Goal: Information Seeking & Learning: Learn about a topic

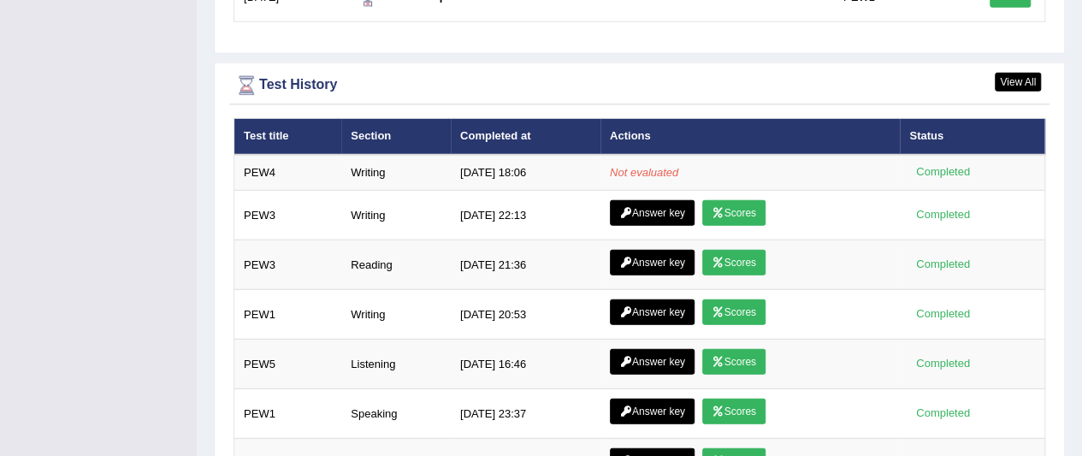
scroll to position [2309, 0]
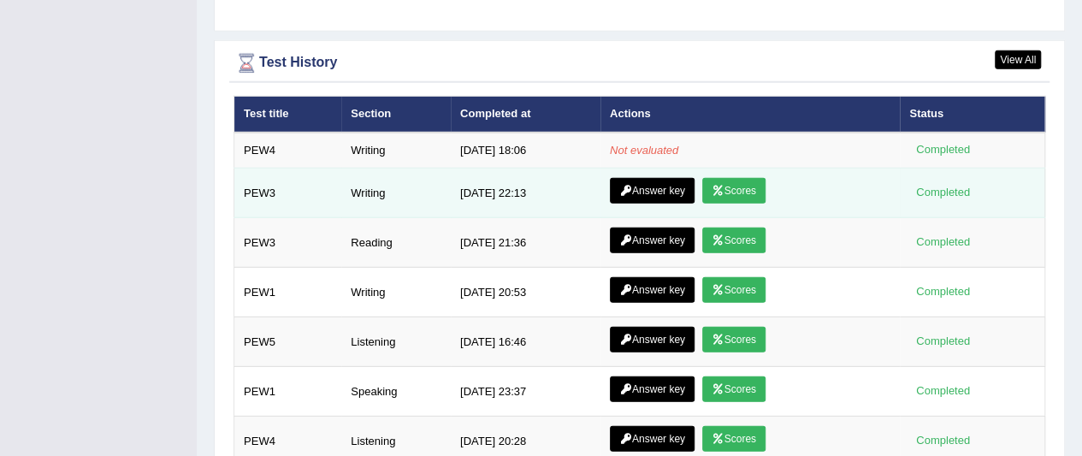
click at [650, 178] on link "Answer key" at bounding box center [652, 191] width 85 height 26
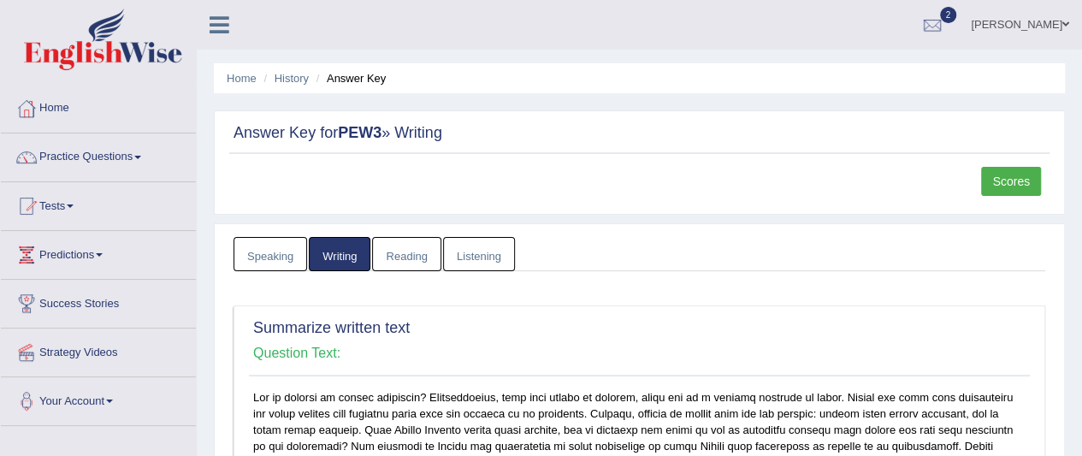
click at [62, 115] on link "Home" at bounding box center [98, 106] width 195 height 43
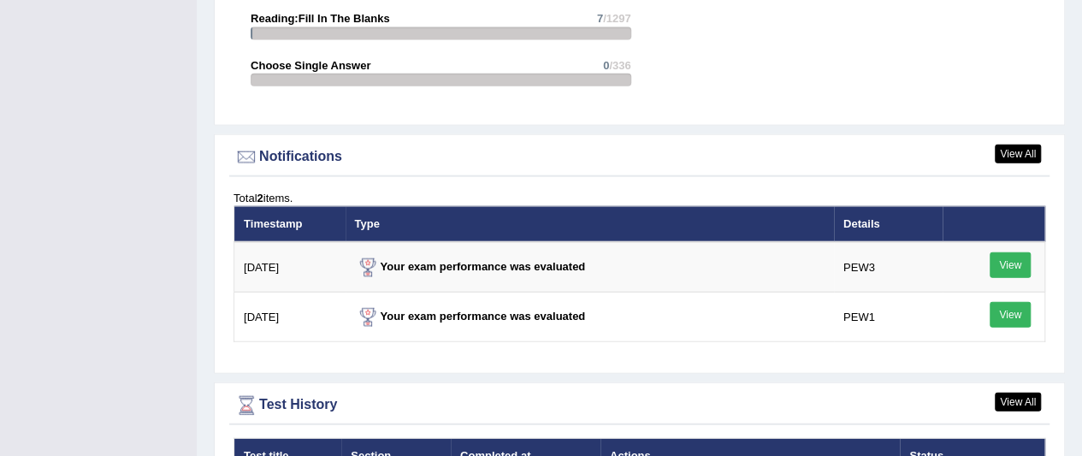
scroll to position [2309, 0]
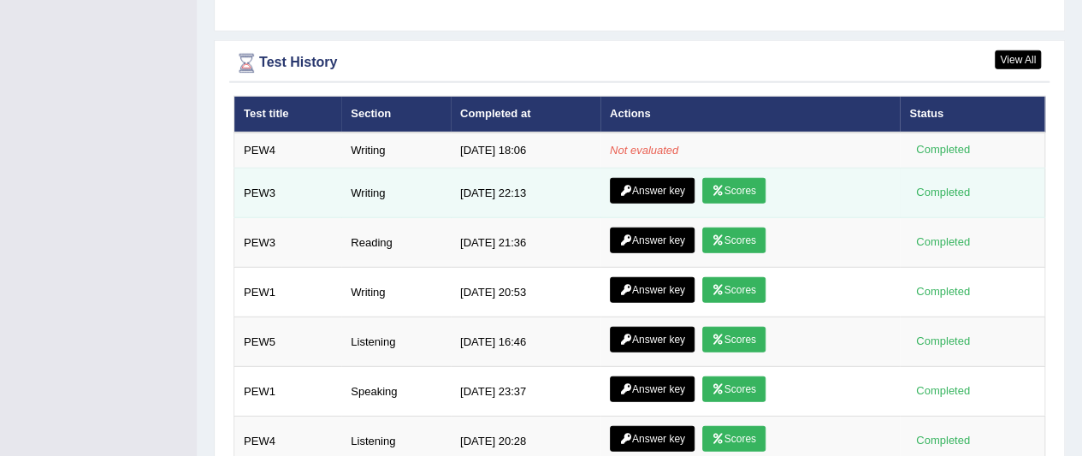
click at [670, 178] on link "Answer key" at bounding box center [652, 191] width 85 height 26
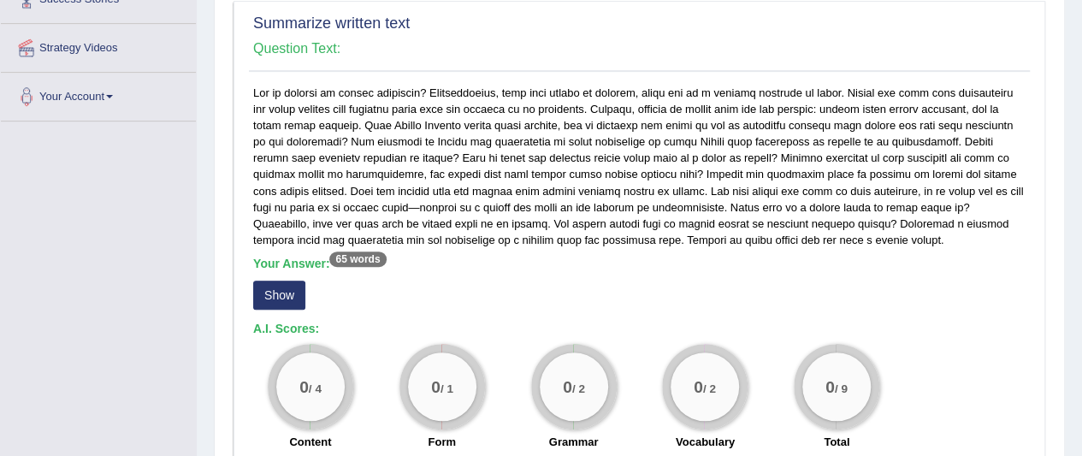
scroll to position [86, 0]
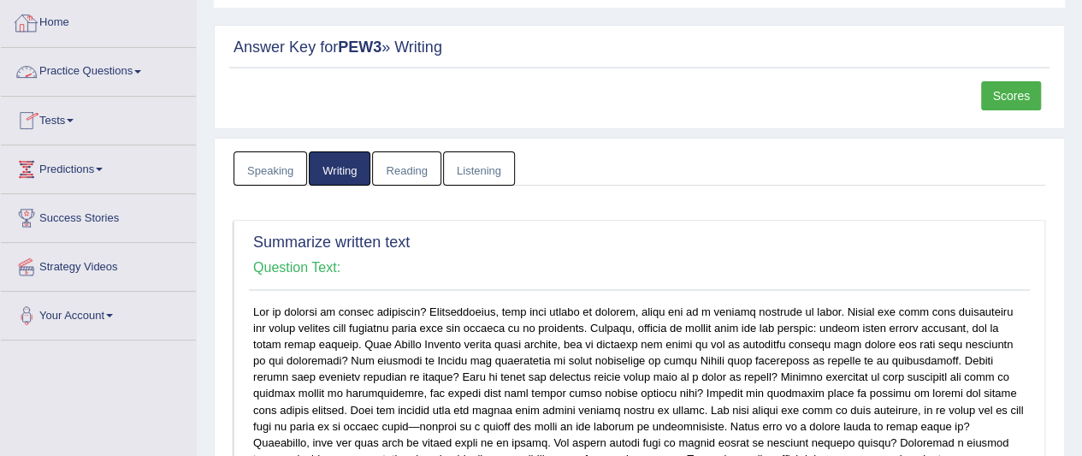
click at [53, 31] on link "Home" at bounding box center [98, 20] width 195 height 43
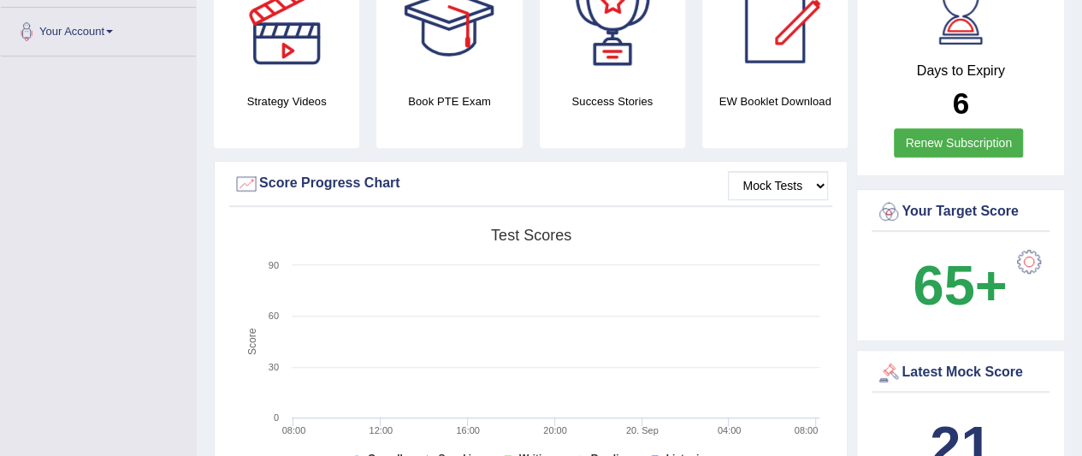
scroll to position [171, 0]
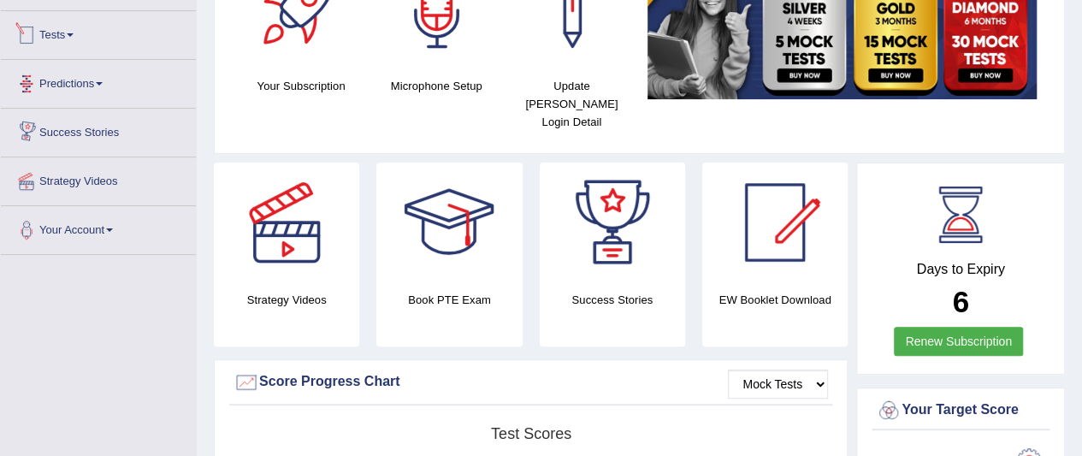
click at [72, 39] on link "Tests" at bounding box center [98, 32] width 195 height 43
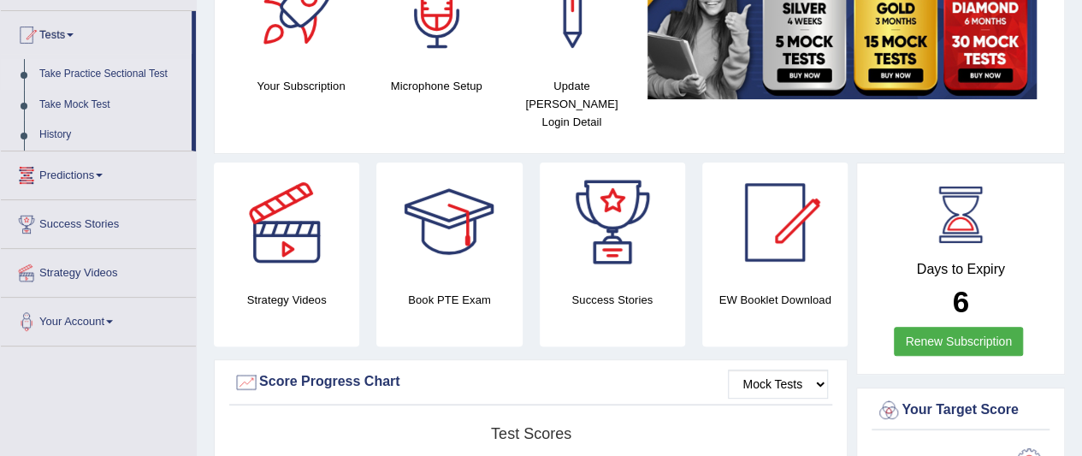
click at [95, 76] on link "Take Practice Sectional Test" at bounding box center [112, 74] width 160 height 31
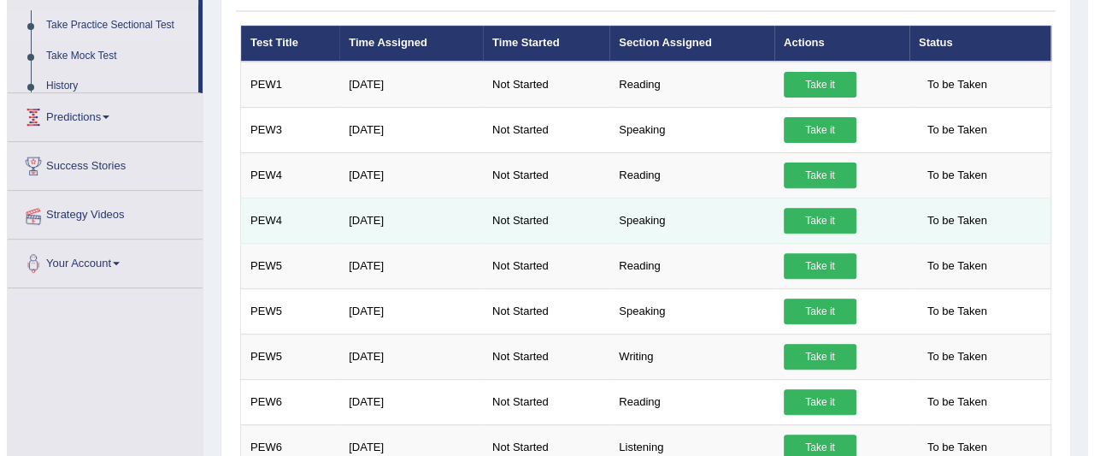
scroll to position [257, 0]
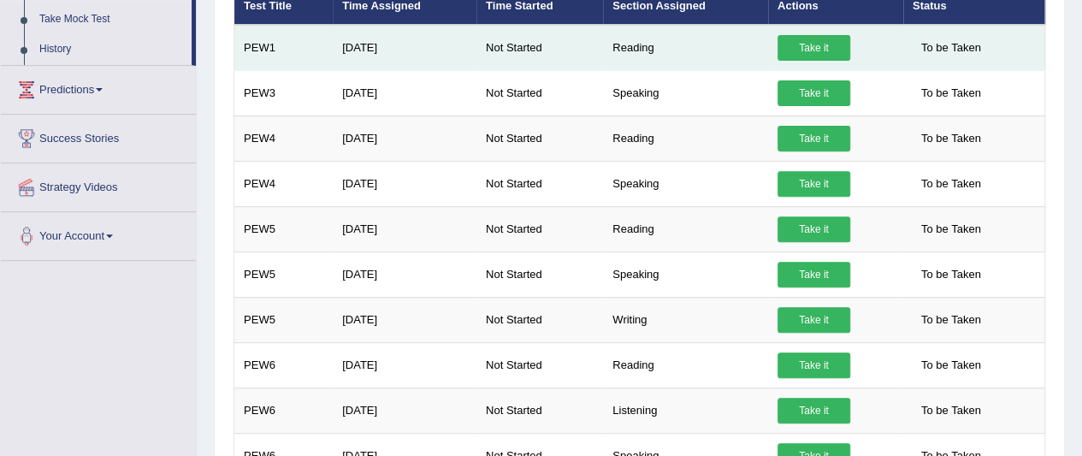
click at [816, 45] on link "Take it" at bounding box center [813, 48] width 73 height 26
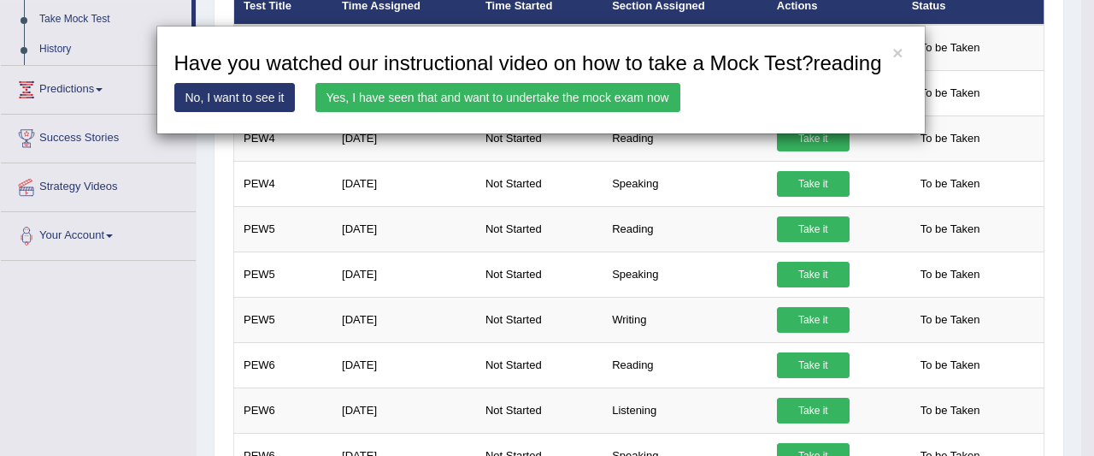
click at [613, 98] on link "Yes, I have seen that and want to undertake the mock exam now" at bounding box center [498, 97] width 365 height 29
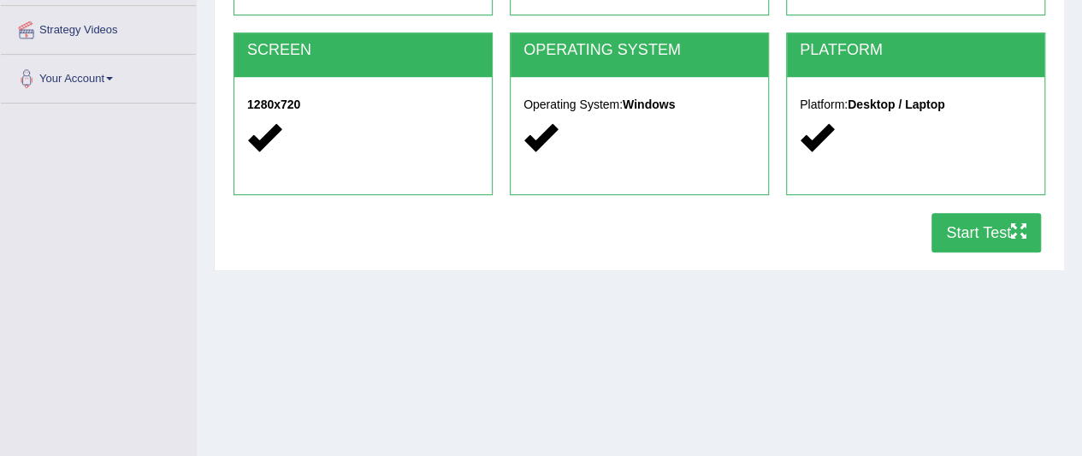
scroll to position [441, 0]
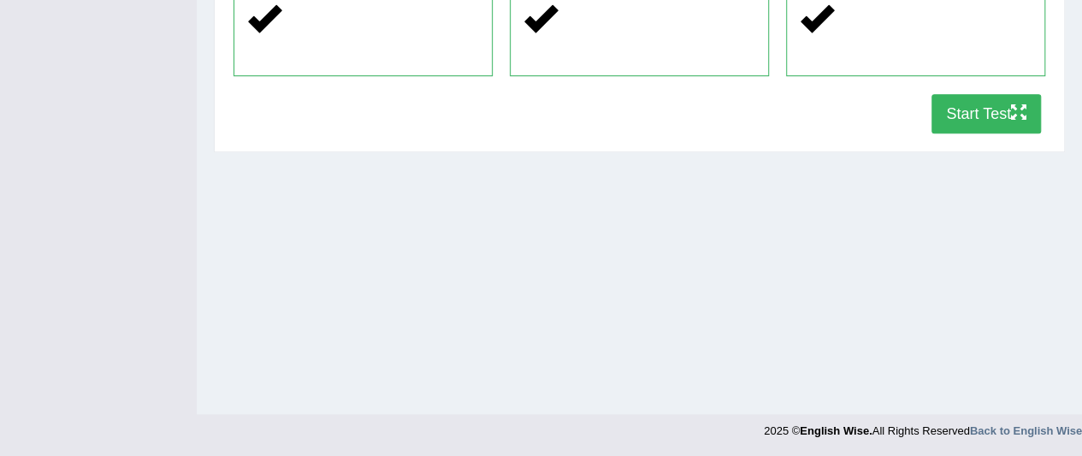
click at [944, 117] on button "Start Test" at bounding box center [985, 113] width 109 height 39
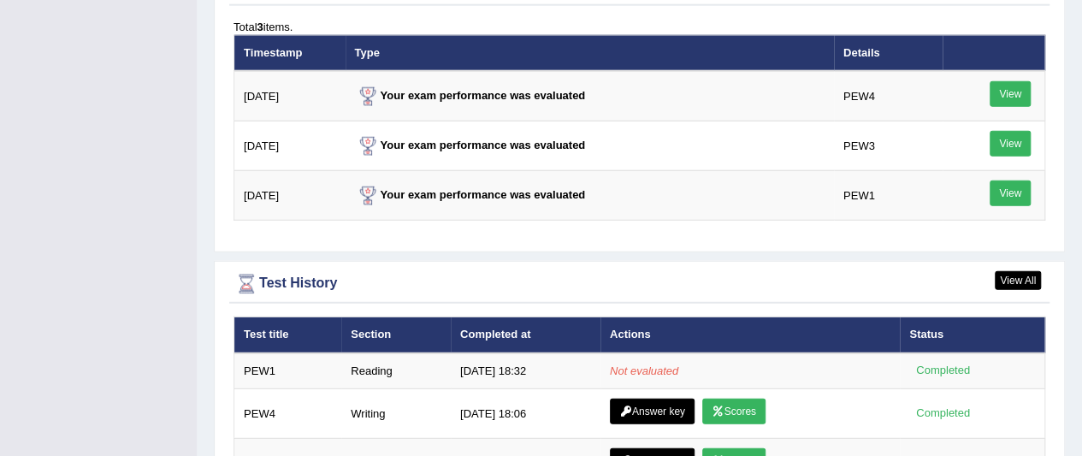
scroll to position [2309, 0]
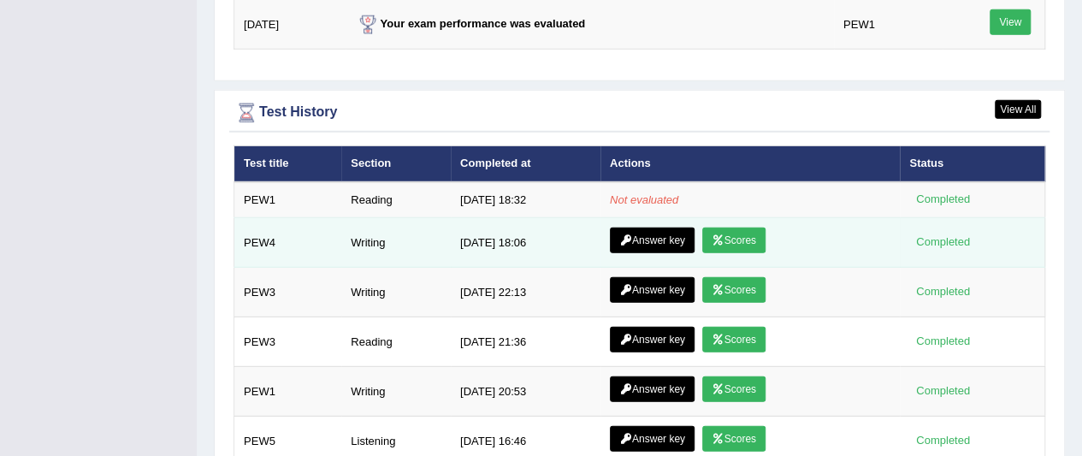
click at [727, 227] on link "Scores" at bounding box center [733, 240] width 63 height 26
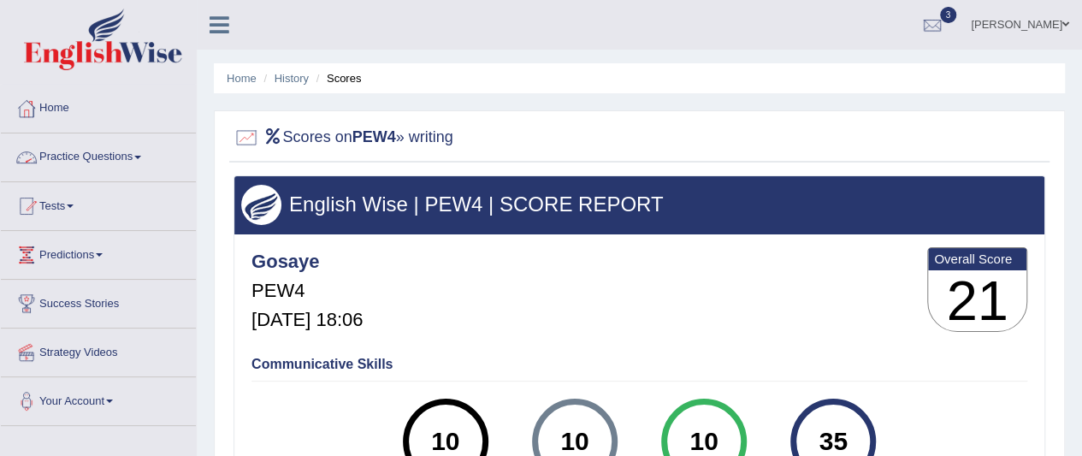
click at [96, 118] on link "Home" at bounding box center [98, 106] width 195 height 43
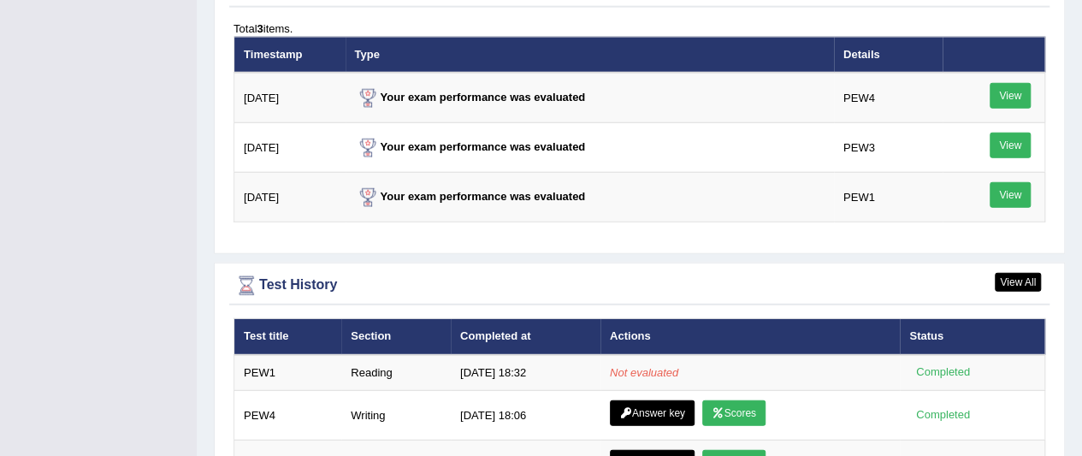
scroll to position [2138, 0]
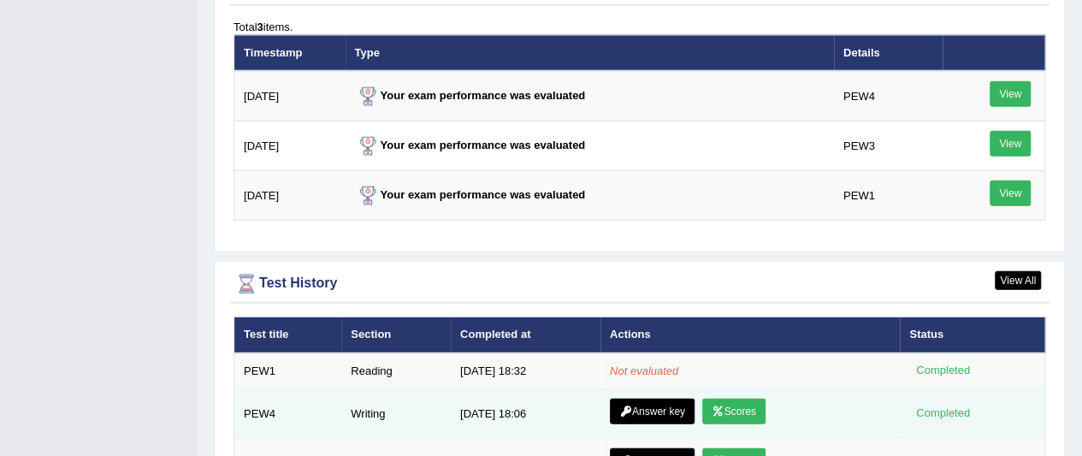
click at [643, 398] on link "Answer key" at bounding box center [652, 411] width 85 height 26
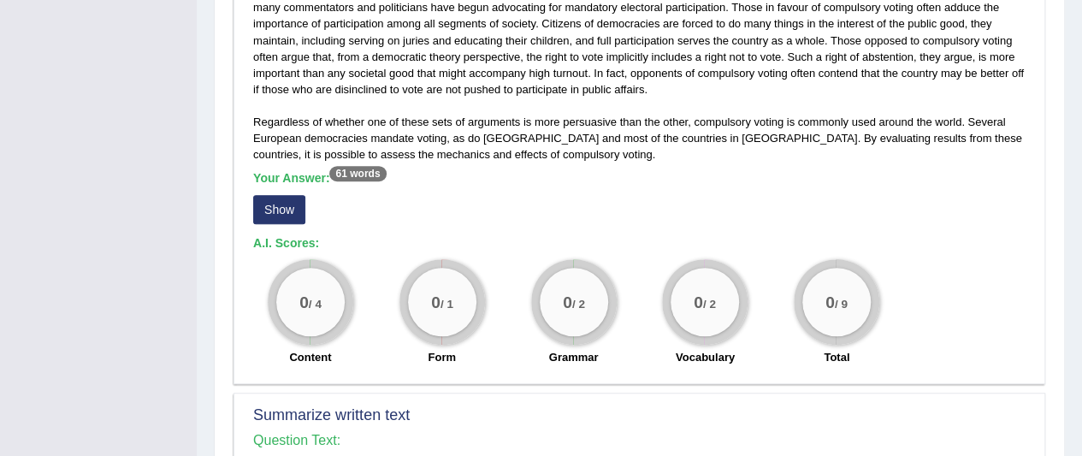
scroll to position [520, 0]
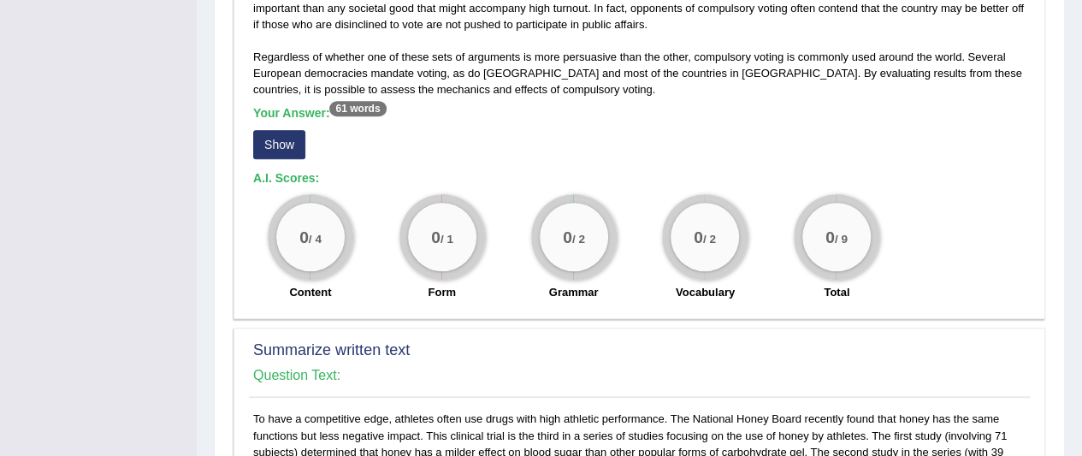
click at [265, 137] on button "Show" at bounding box center [279, 144] width 52 height 29
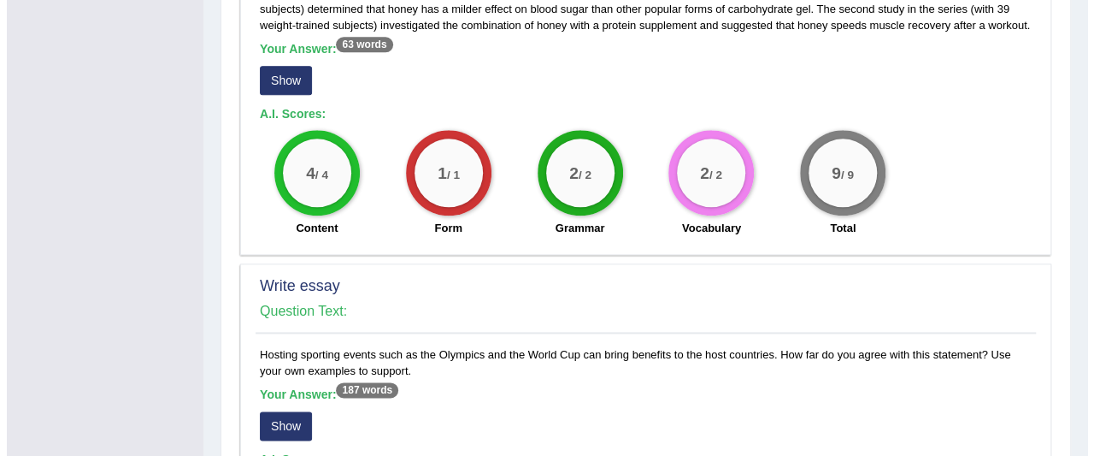
scroll to position [1033, 0]
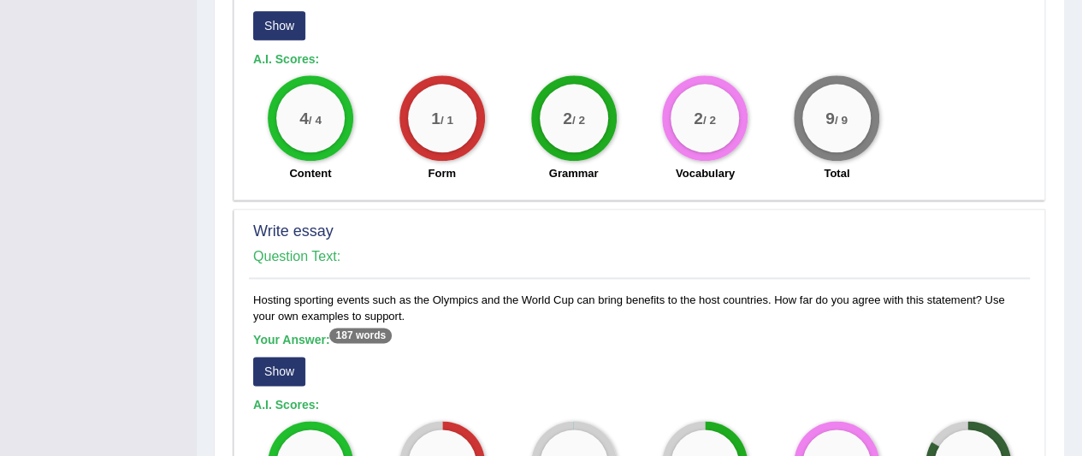
click at [291, 25] on button "Show" at bounding box center [279, 25] width 52 height 29
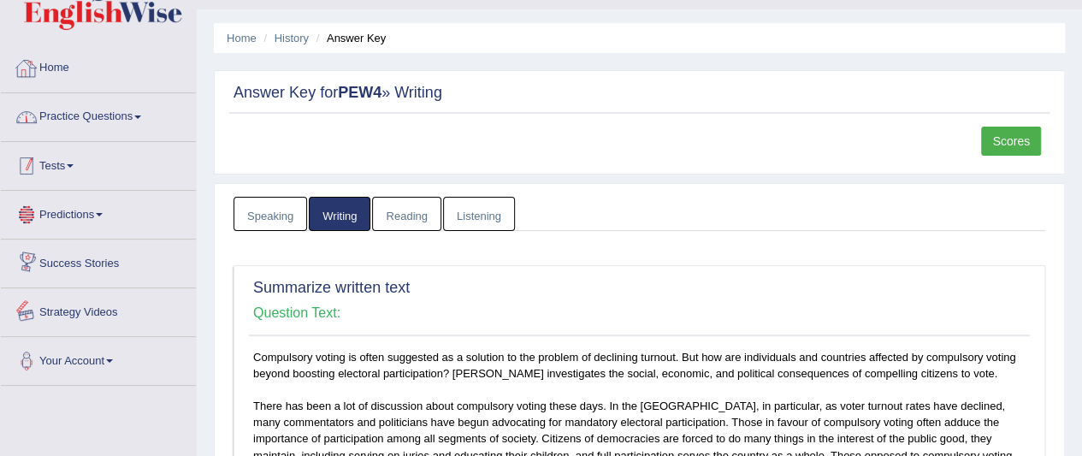
scroll to position [39, 0]
click at [44, 69] on link "Home" at bounding box center [98, 66] width 195 height 43
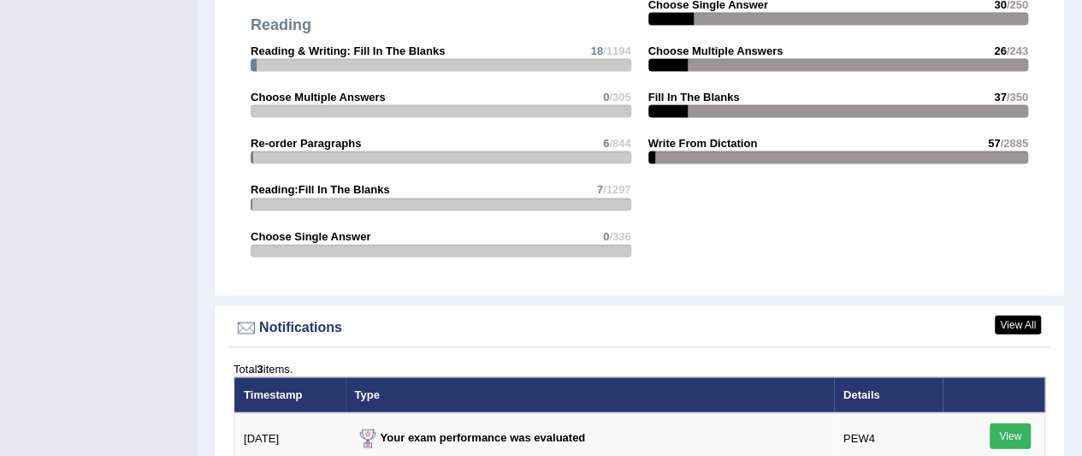
scroll to position [2309, 0]
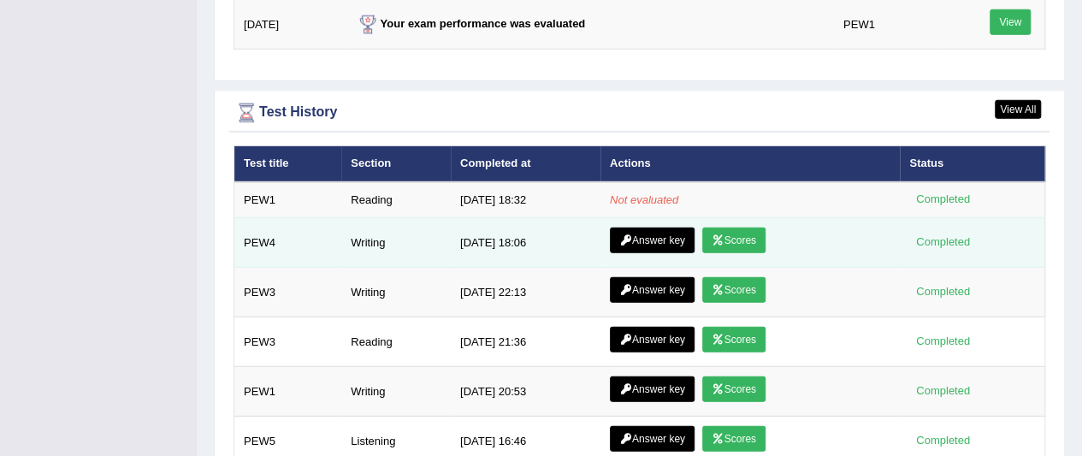
click at [717, 227] on link "Scores" at bounding box center [733, 240] width 63 height 26
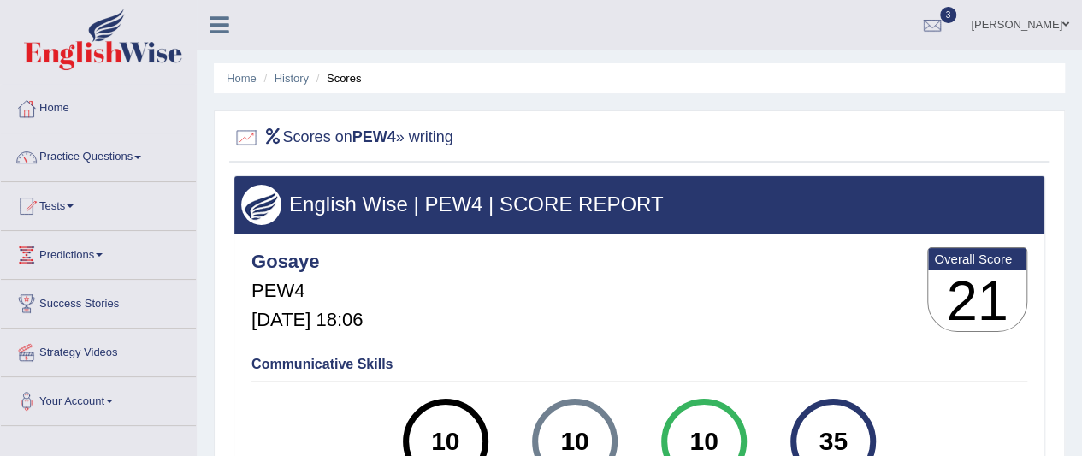
click at [55, 111] on link "Home" at bounding box center [98, 106] width 195 height 43
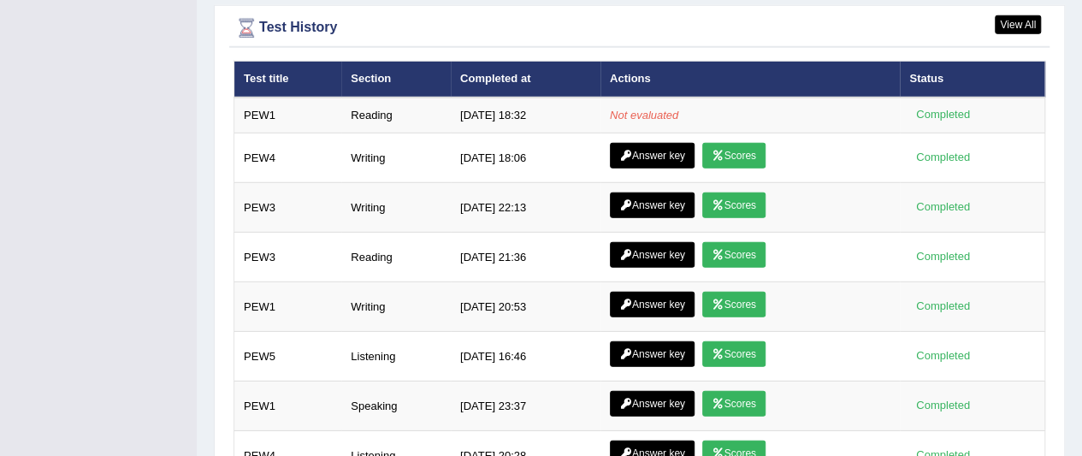
scroll to position [2394, 0]
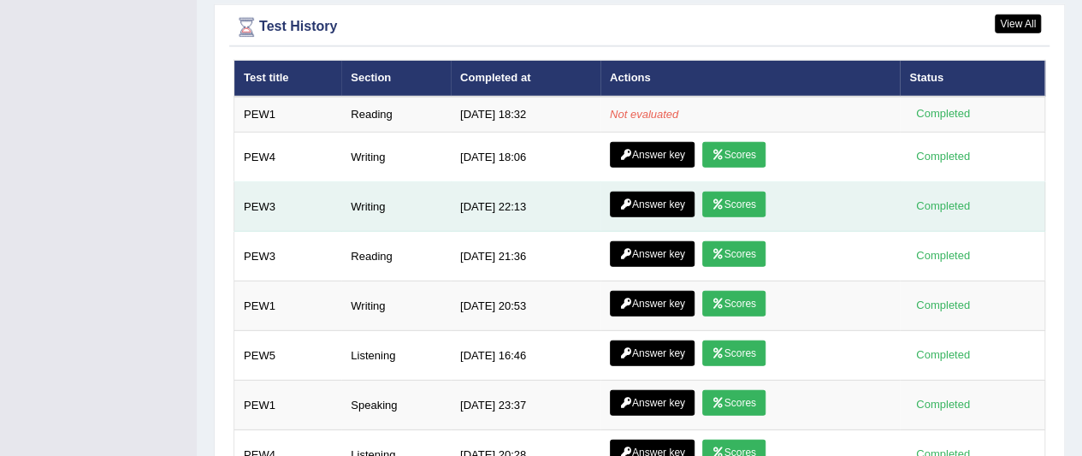
click at [714, 192] on link "Scores" at bounding box center [733, 205] width 63 height 26
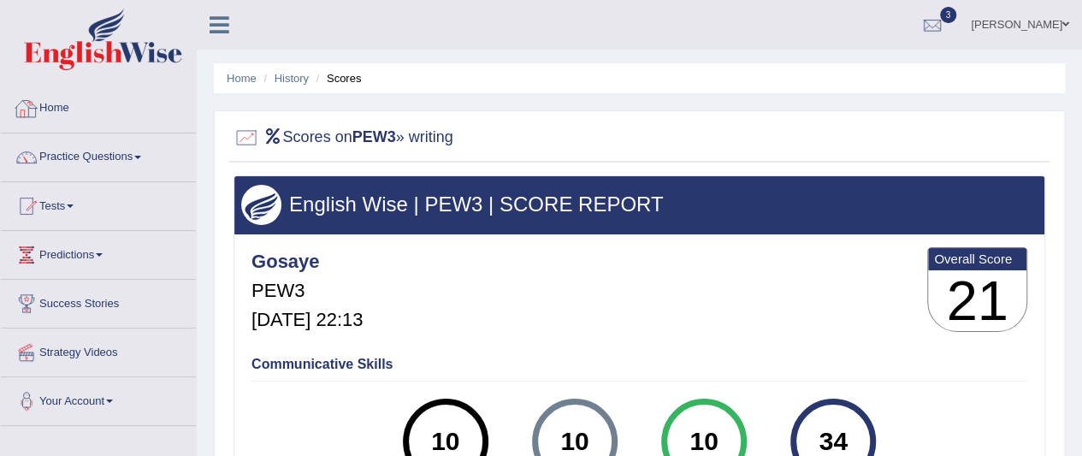
click at [58, 101] on link "Home" at bounding box center [98, 106] width 195 height 43
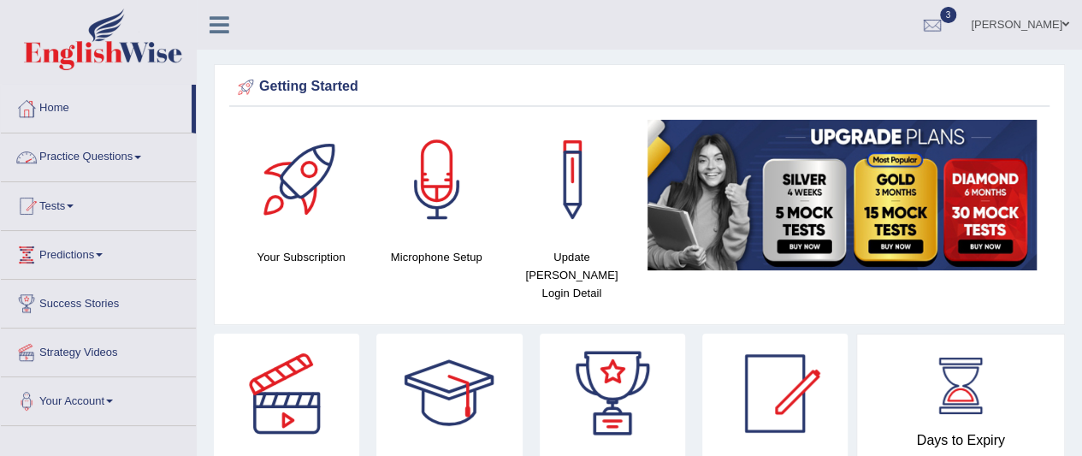
click at [70, 158] on link "Practice Questions" at bounding box center [98, 154] width 195 height 43
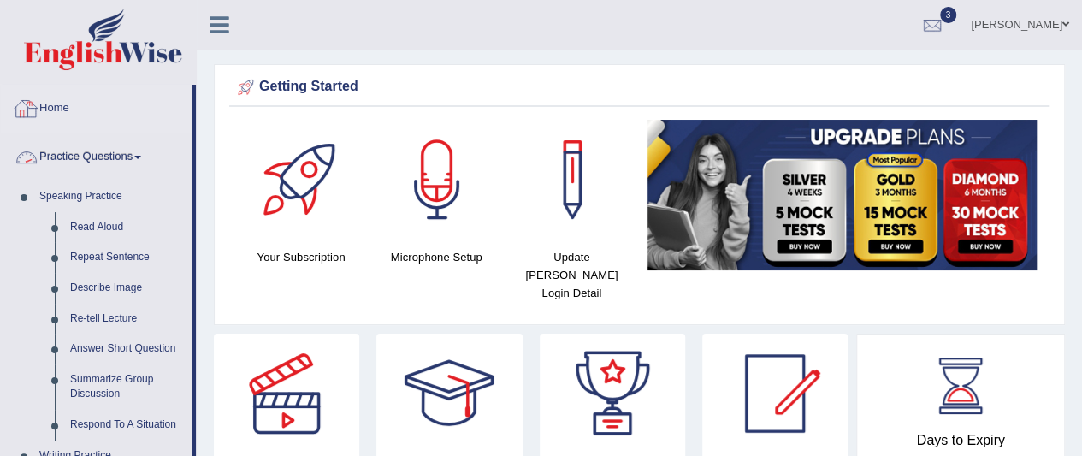
click at [80, 113] on link "Home" at bounding box center [96, 106] width 191 height 43
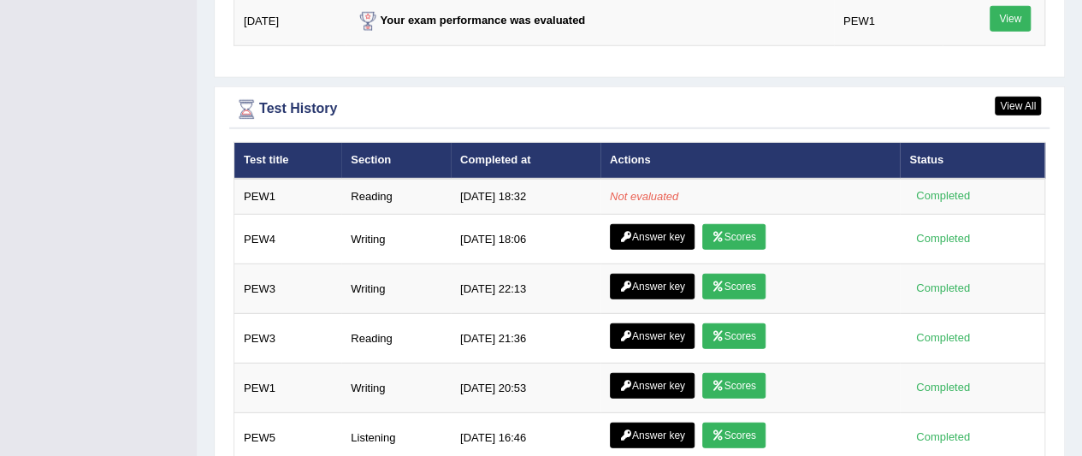
scroll to position [2298, 0]
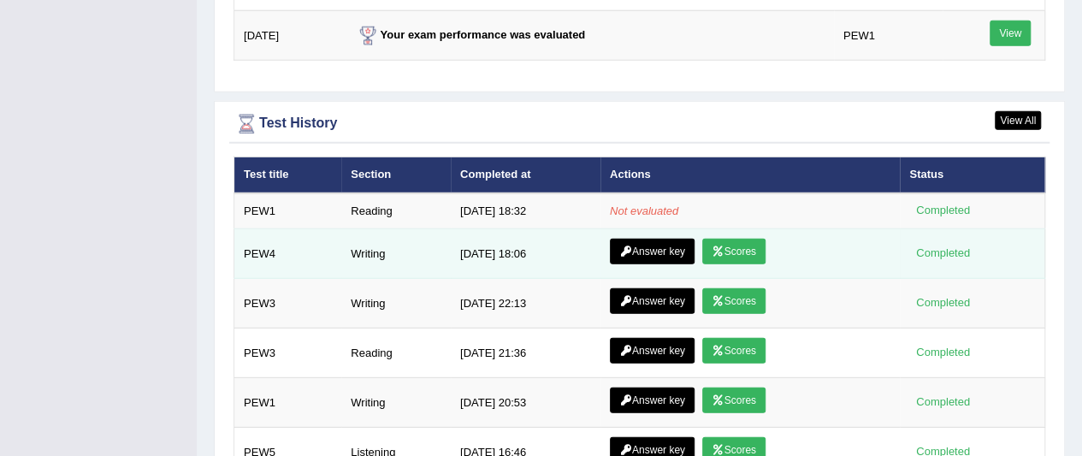
click at [735, 239] on link "Scores" at bounding box center [733, 252] width 63 height 26
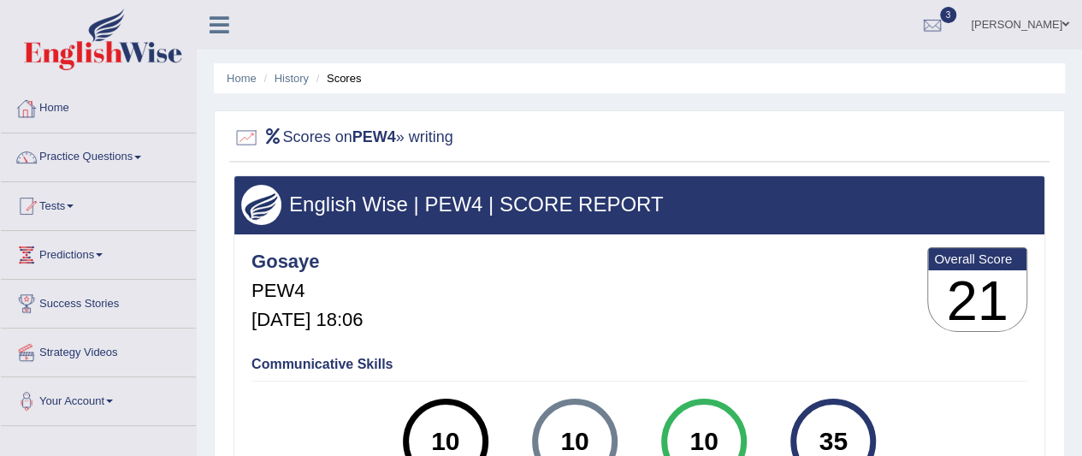
click at [50, 109] on link "Home" at bounding box center [98, 106] width 195 height 43
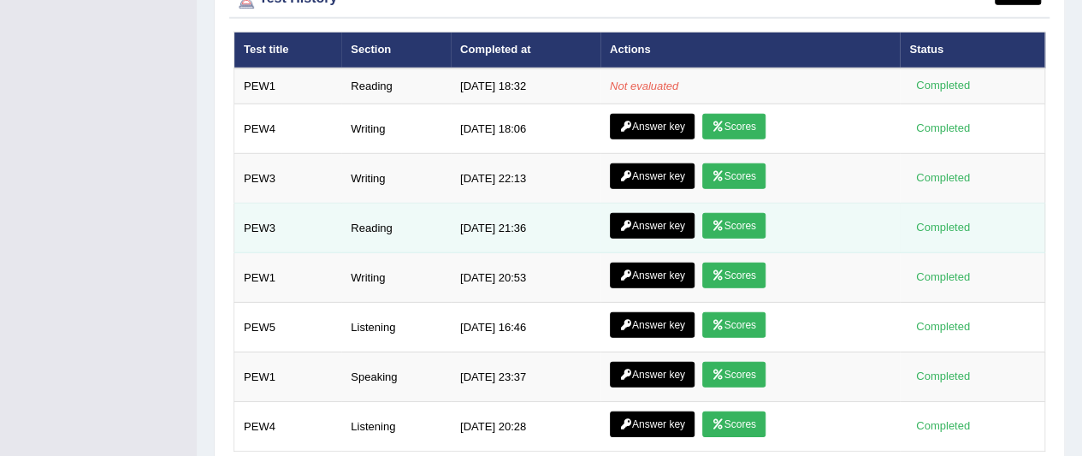
scroll to position [2469, 0]
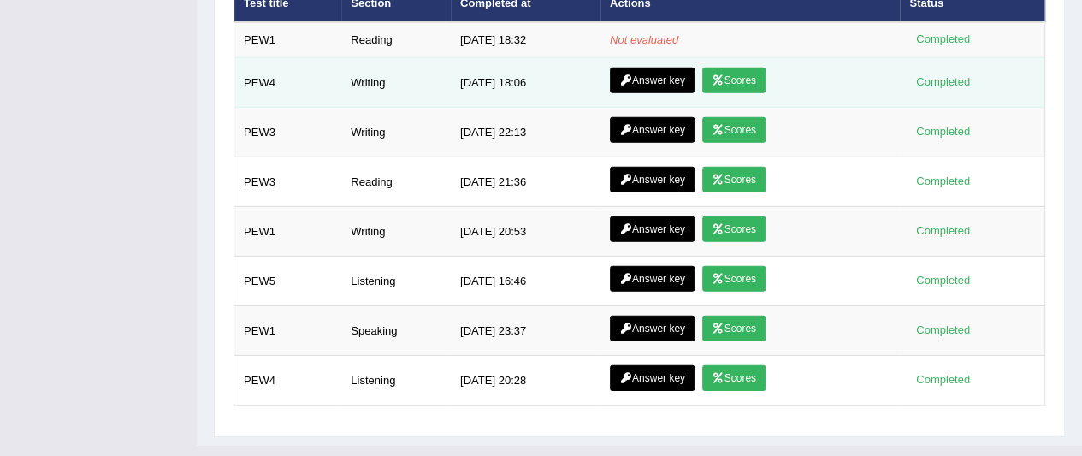
click at [641, 68] on link "Answer key" at bounding box center [652, 81] width 85 height 26
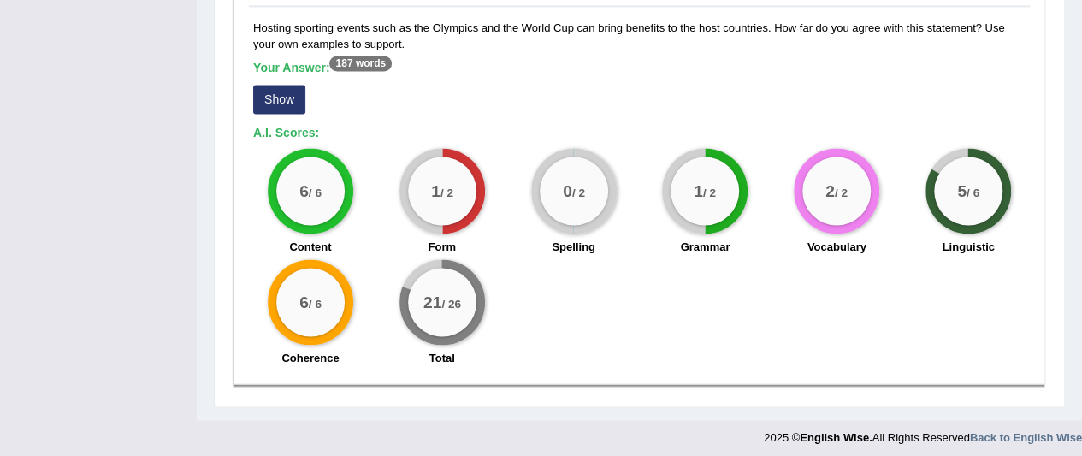
scroll to position [1289, 0]
click at [284, 91] on button "Show" at bounding box center [279, 99] width 52 height 29
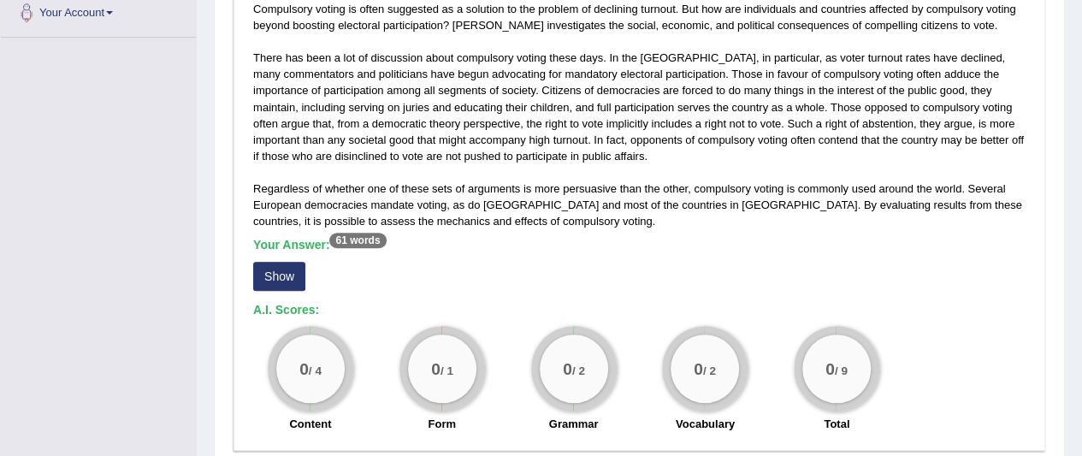
scroll to position [0, 0]
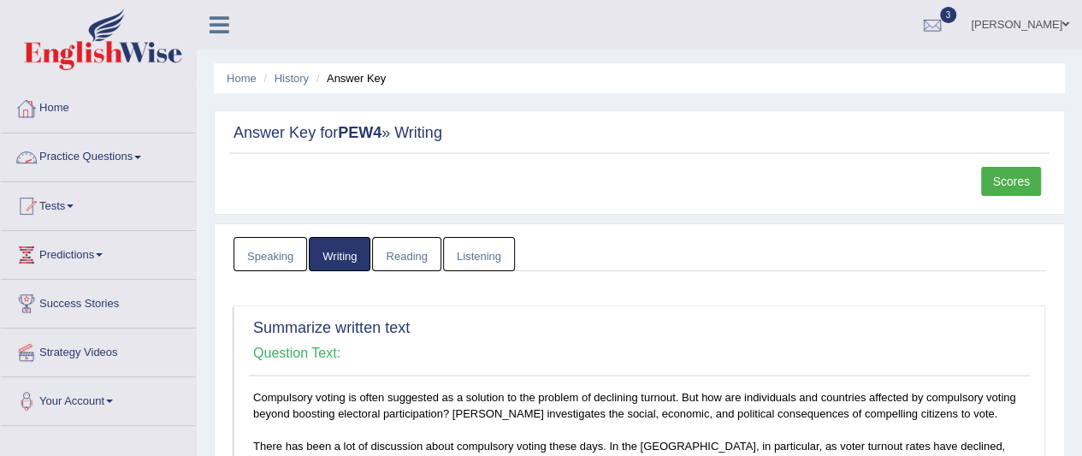
click at [71, 113] on link "Home" at bounding box center [98, 106] width 195 height 43
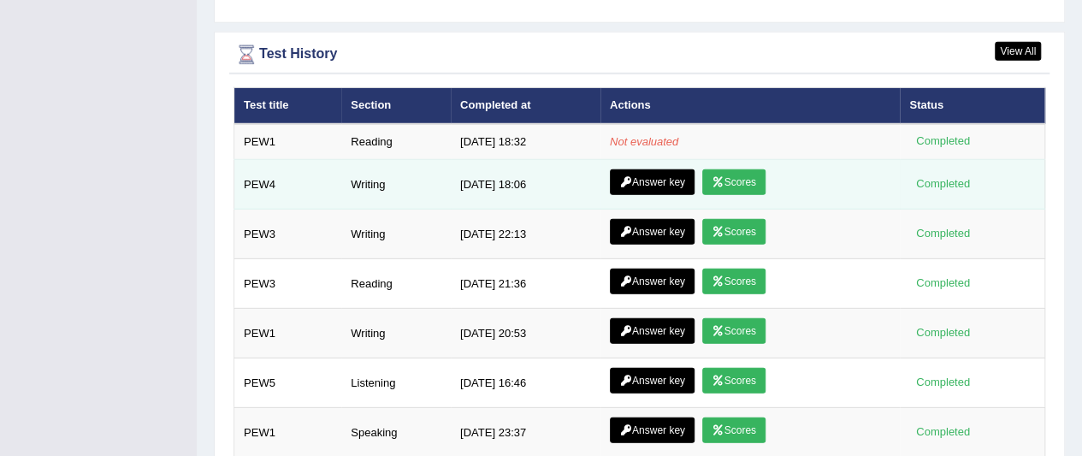
scroll to position [2383, 0]
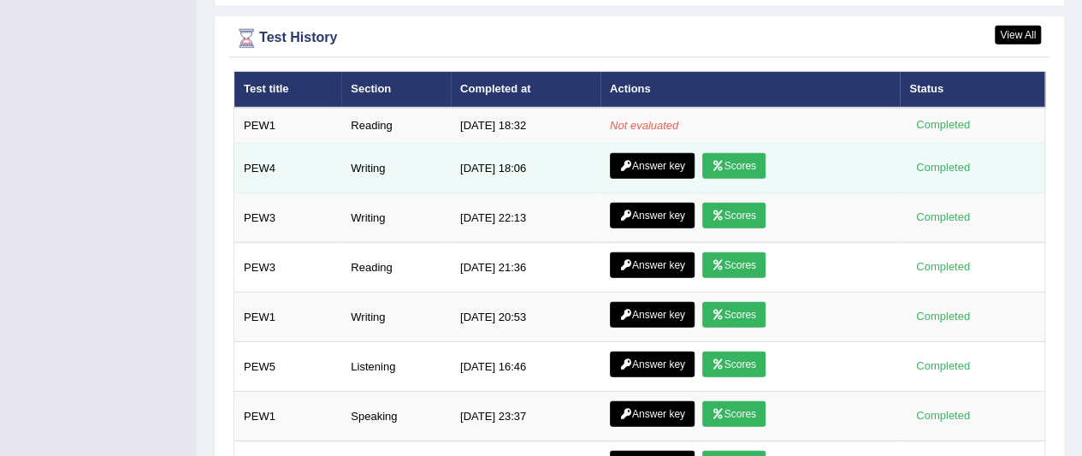
click at [665, 153] on link "Answer key" at bounding box center [652, 166] width 85 height 26
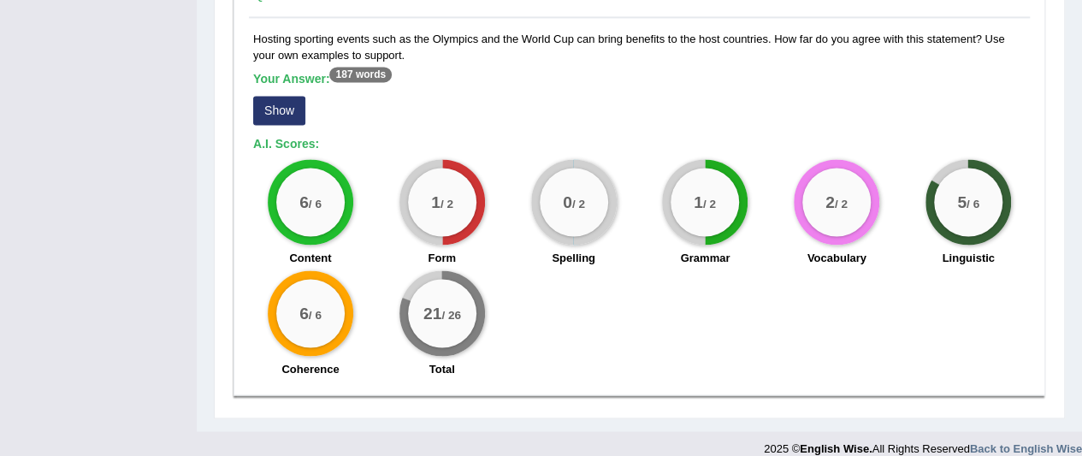
scroll to position [1289, 0]
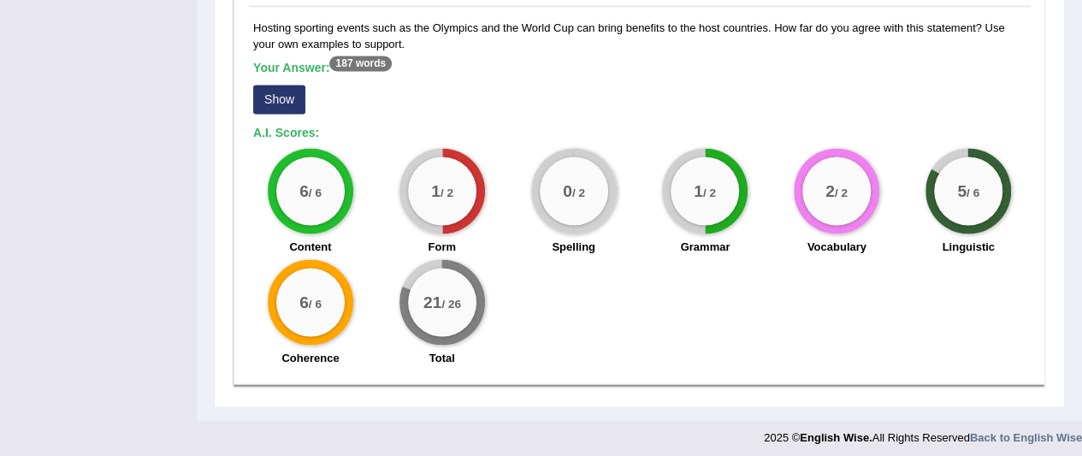
click at [283, 91] on button "Show" at bounding box center [279, 99] width 52 height 29
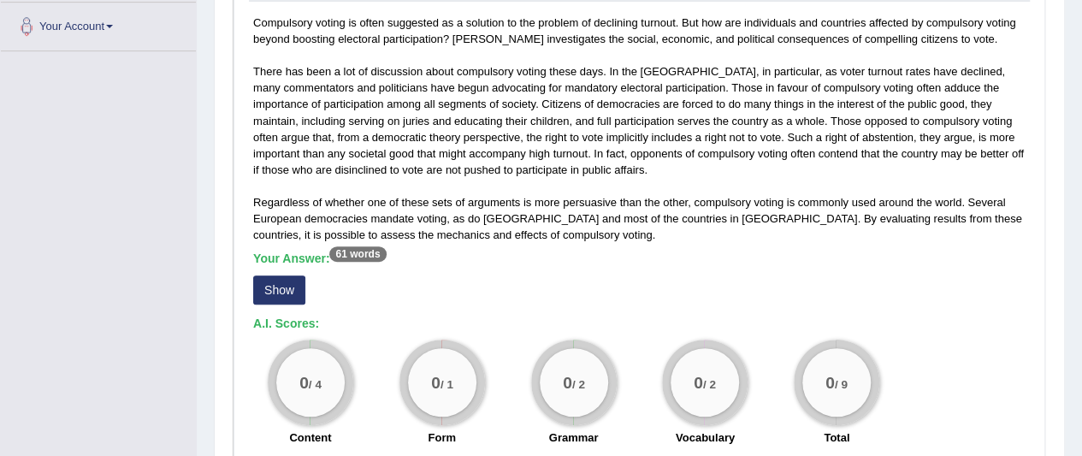
scroll to position [394, 0]
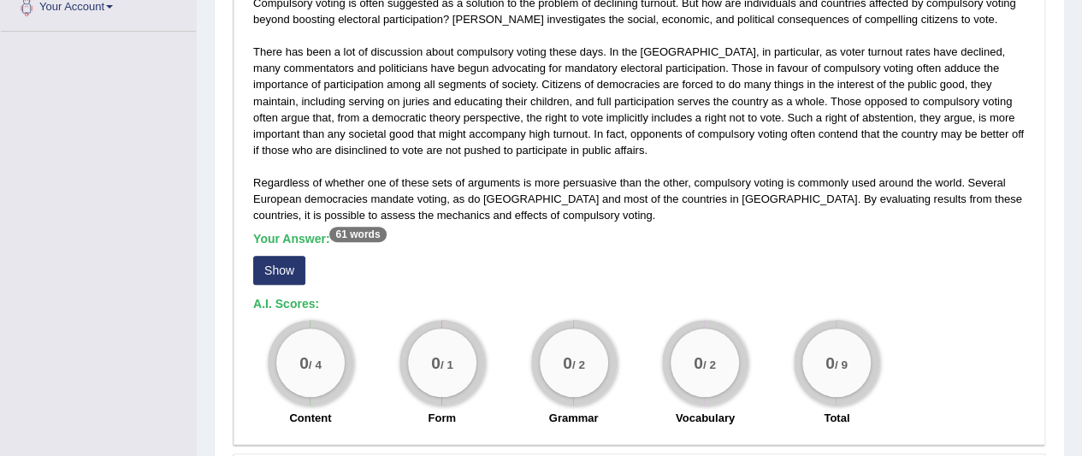
click at [269, 272] on button "Show" at bounding box center [279, 270] width 52 height 29
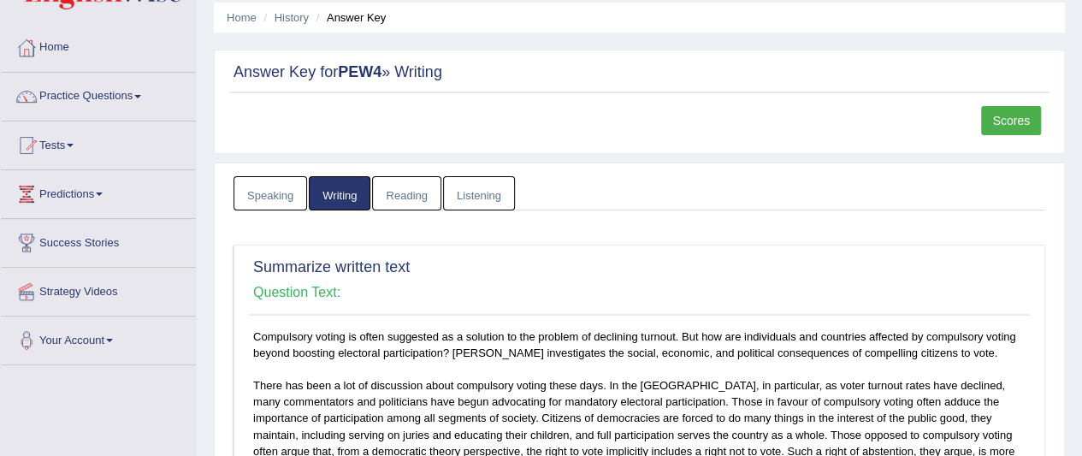
scroll to position [0, 0]
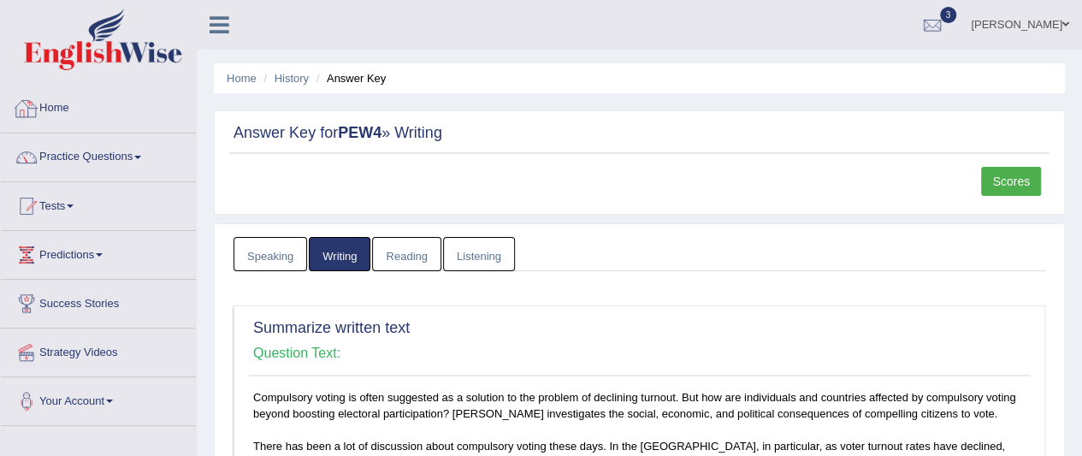
click at [68, 106] on link "Home" at bounding box center [98, 106] width 195 height 43
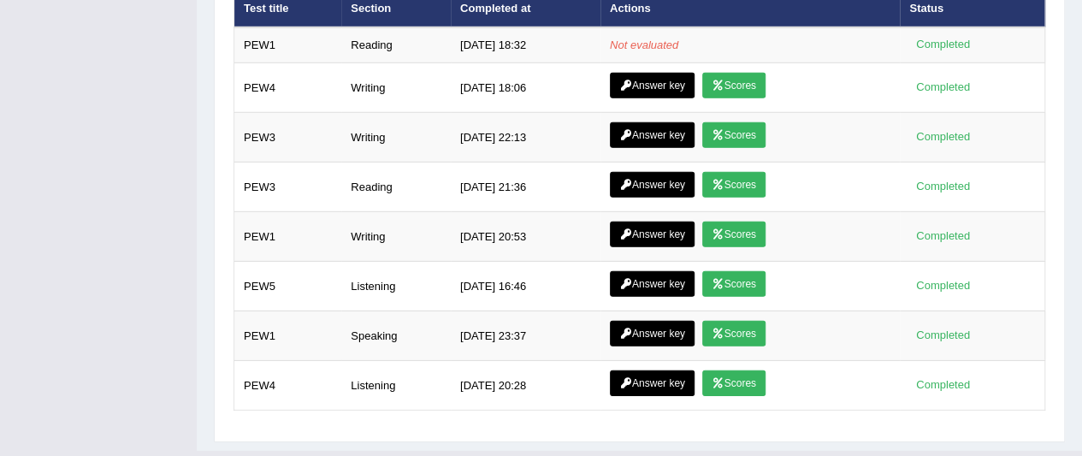
scroll to position [2469, 0]
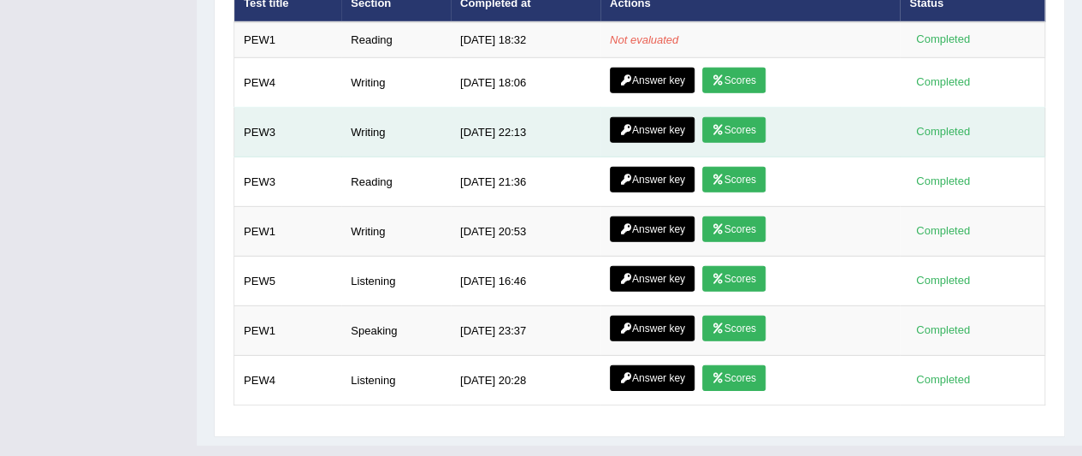
click at [718, 125] on icon at bounding box center [717, 130] width 13 height 10
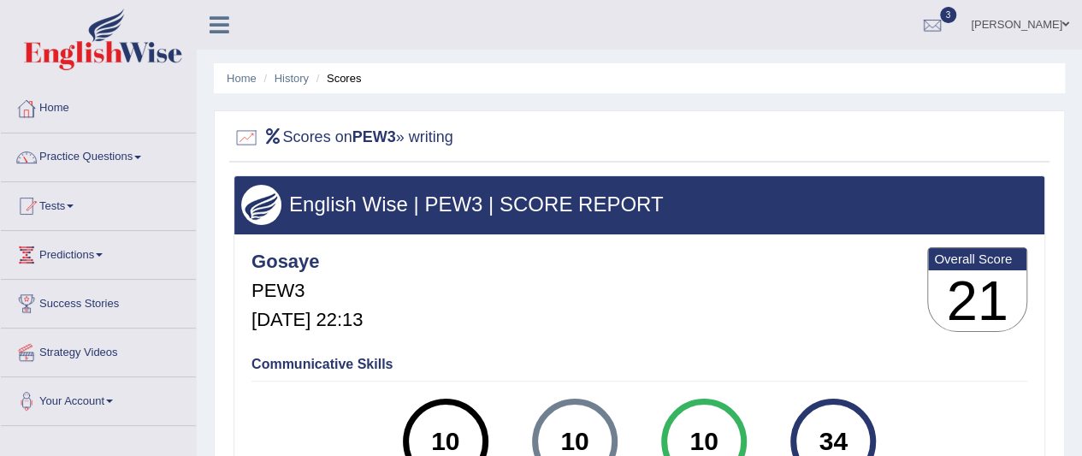
click at [61, 105] on link "Home" at bounding box center [98, 106] width 195 height 43
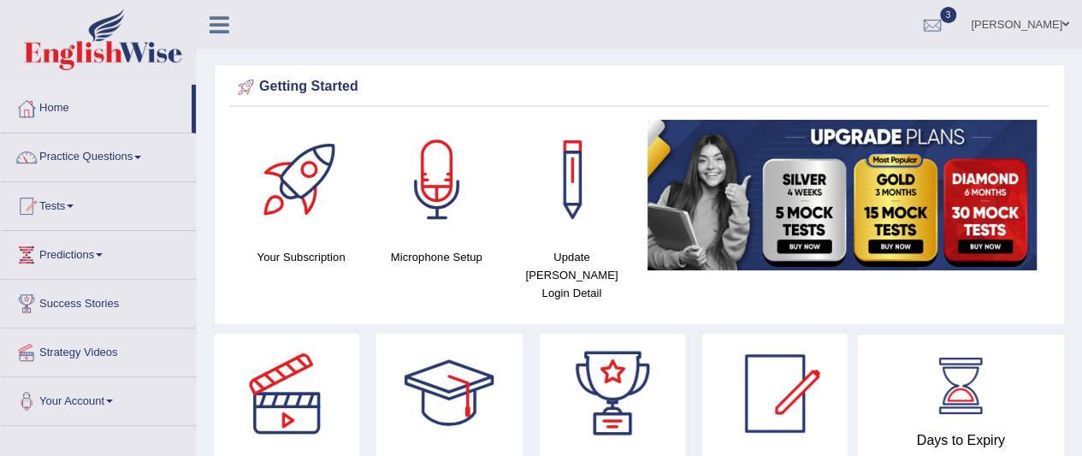
click at [50, 111] on link "Home" at bounding box center [96, 106] width 191 height 43
click at [72, 158] on link "Practice Questions" at bounding box center [98, 154] width 195 height 43
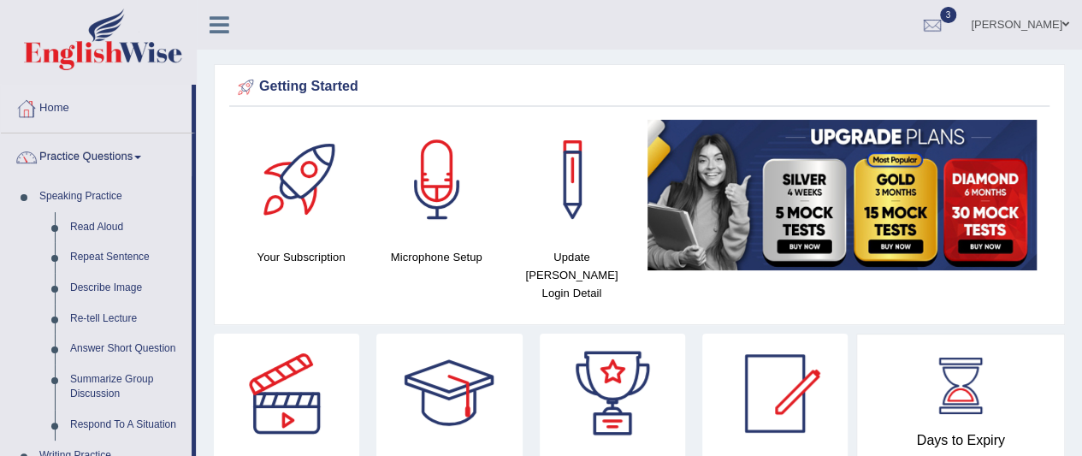
click at [175, 114] on link "Home" at bounding box center [96, 106] width 191 height 43
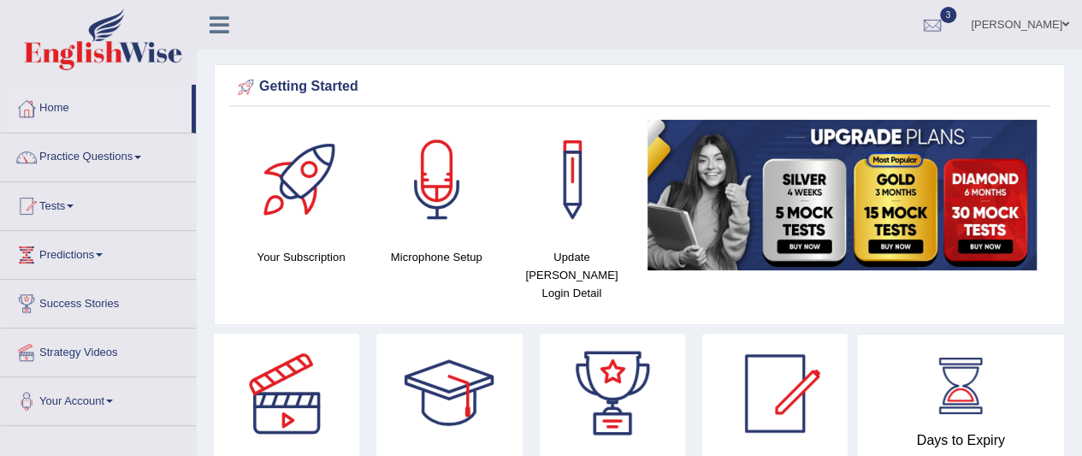
click at [68, 202] on link "Tests" at bounding box center [98, 203] width 195 height 43
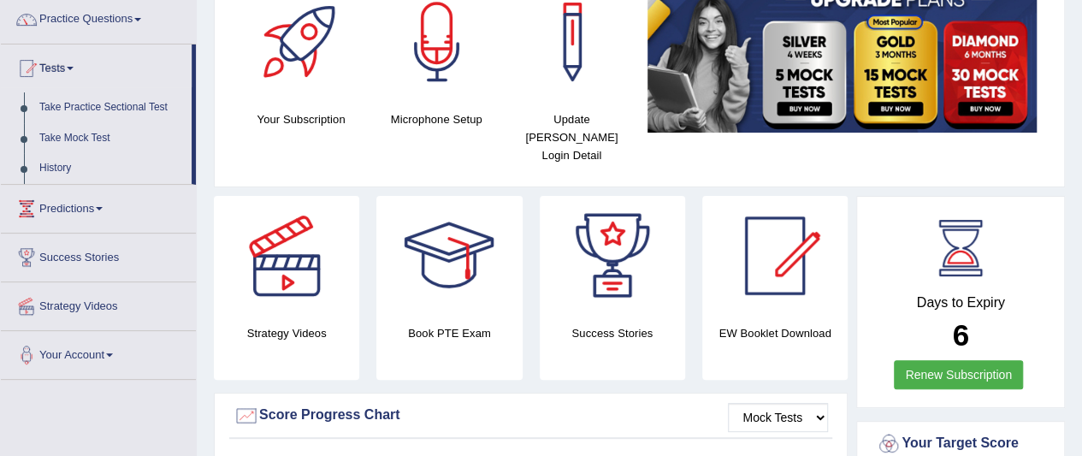
scroll to position [171, 0]
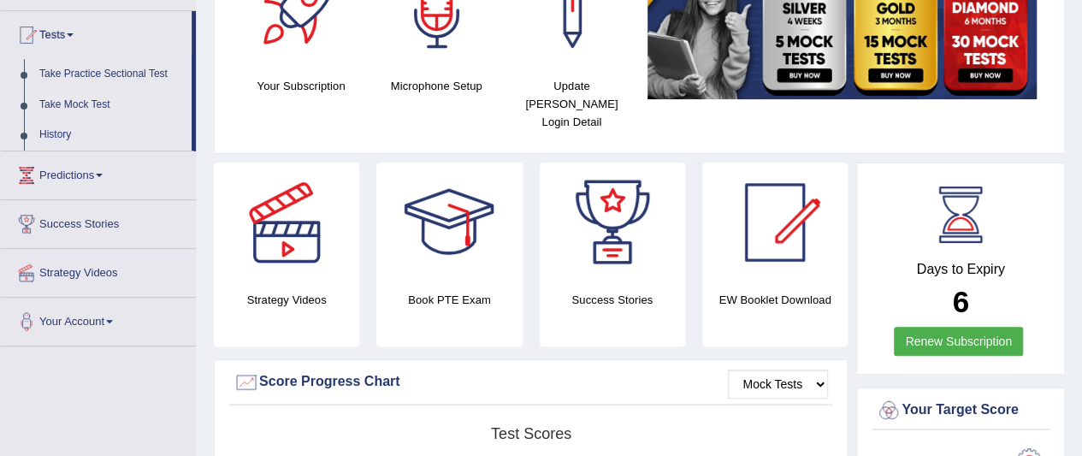
click at [84, 104] on link "Take Mock Test" at bounding box center [112, 105] width 160 height 31
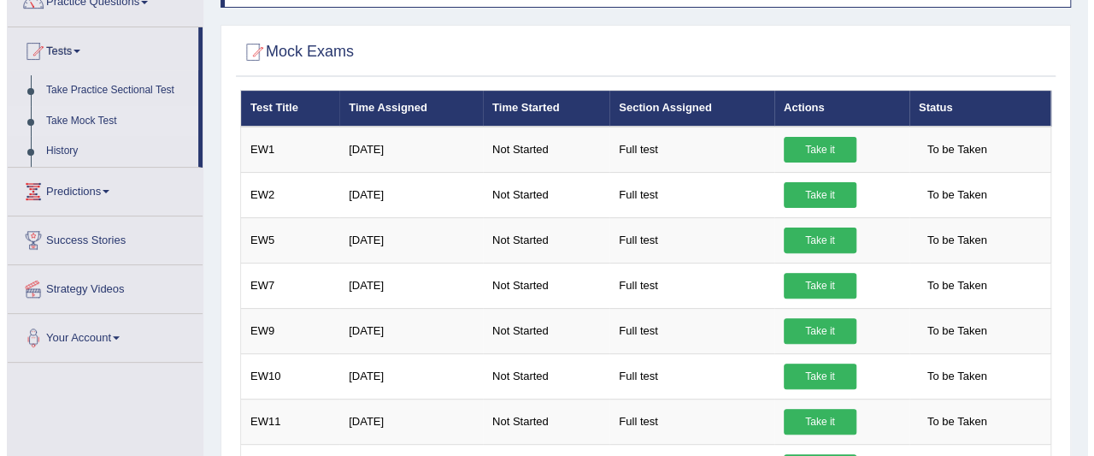
scroll to position [171, 0]
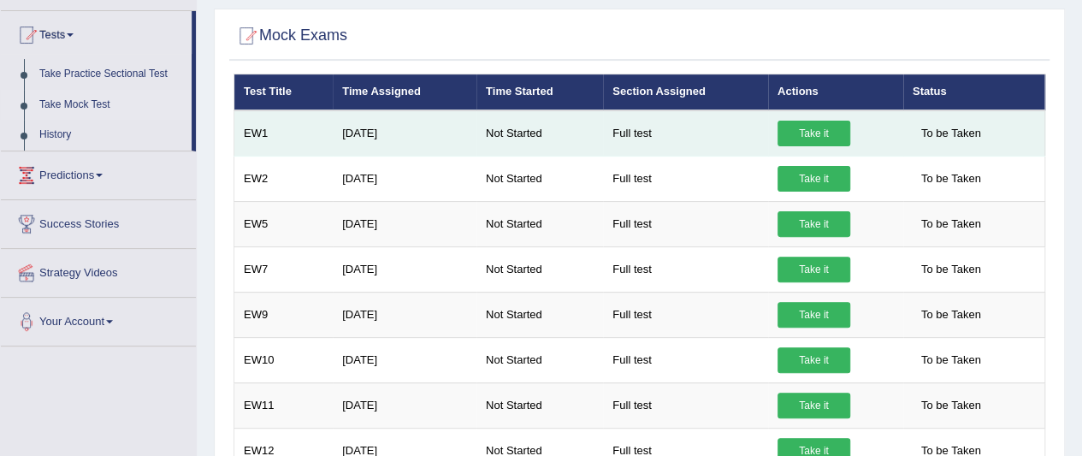
click at [792, 128] on link "Take it" at bounding box center [813, 134] width 73 height 26
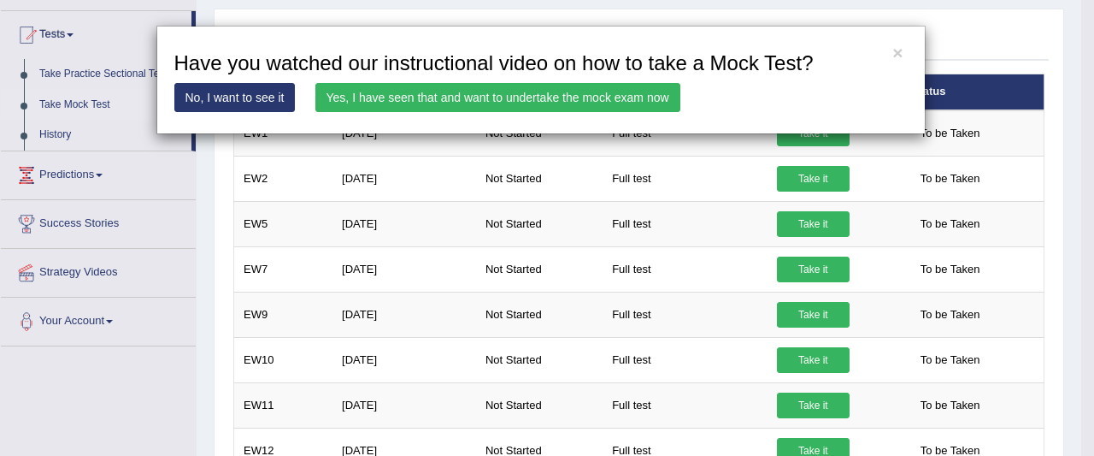
click at [627, 91] on link "Yes, I have seen that and want to undertake the mock exam now" at bounding box center [498, 97] width 365 height 29
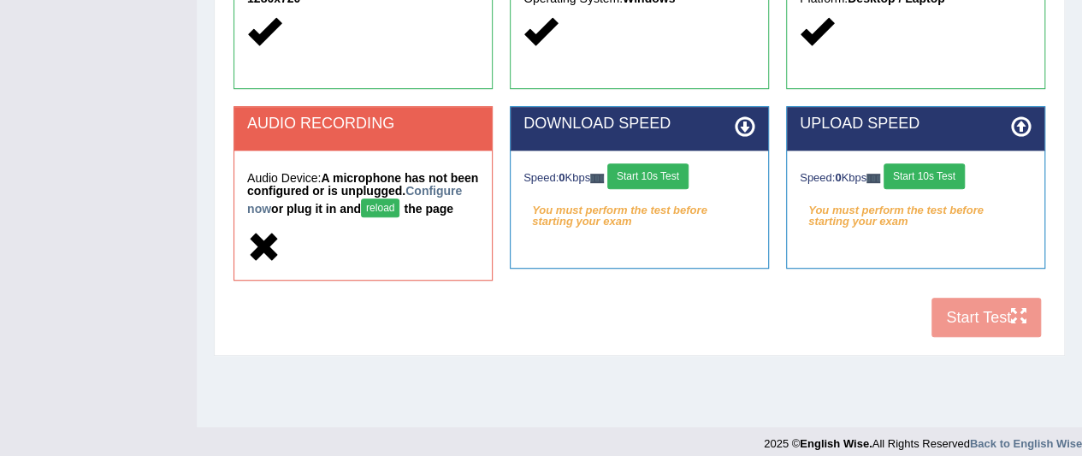
scroll to position [441, 0]
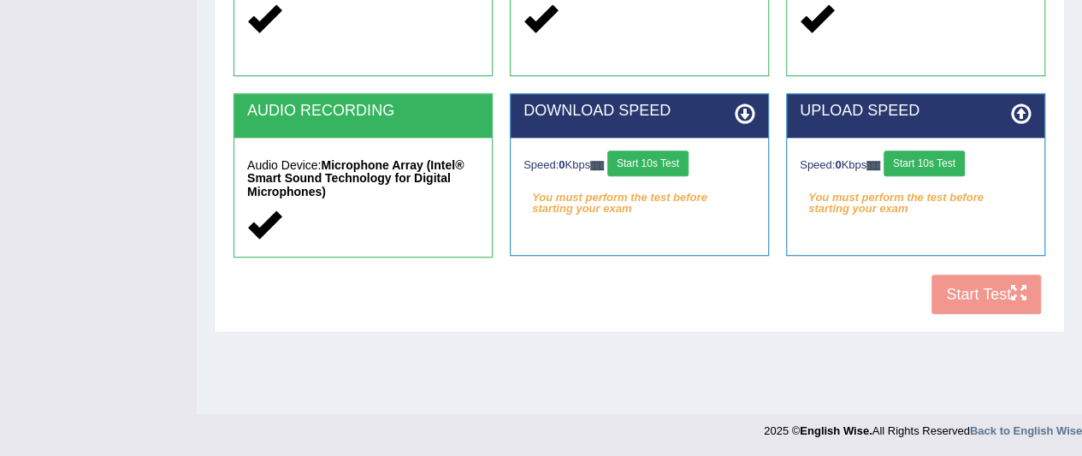
click at [645, 170] on button "Start 10s Test" at bounding box center [647, 163] width 81 height 26
click at [911, 164] on button "Start 10s Test" at bounding box center [923, 163] width 81 height 26
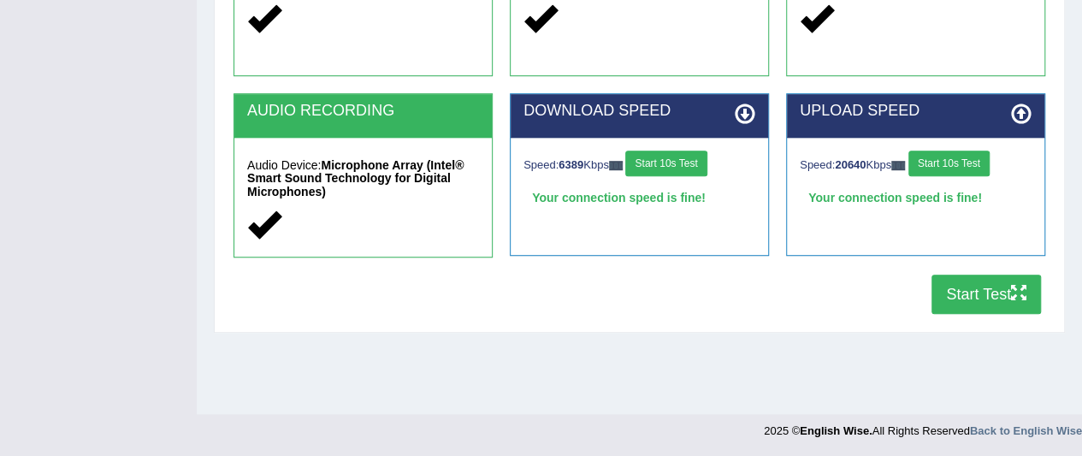
click at [970, 289] on button "Start Test" at bounding box center [985, 293] width 109 height 39
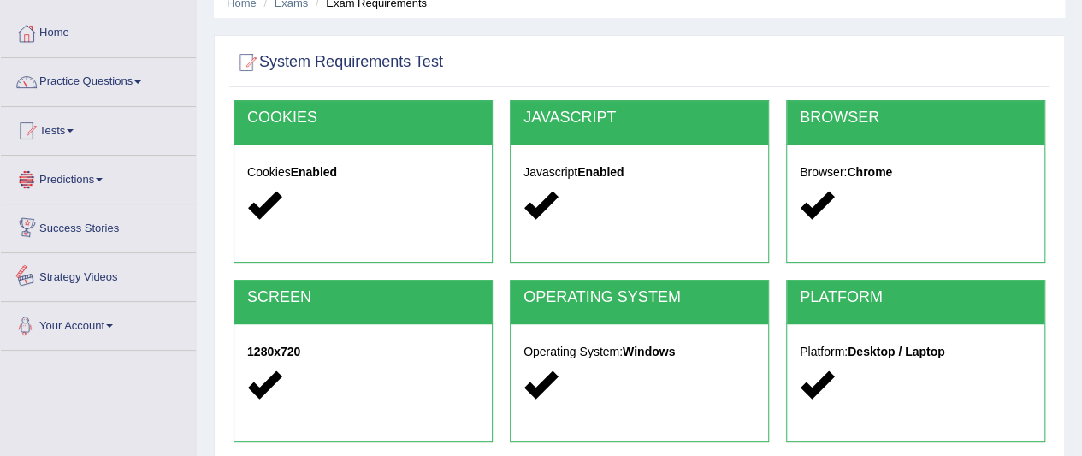
scroll to position [0, 0]
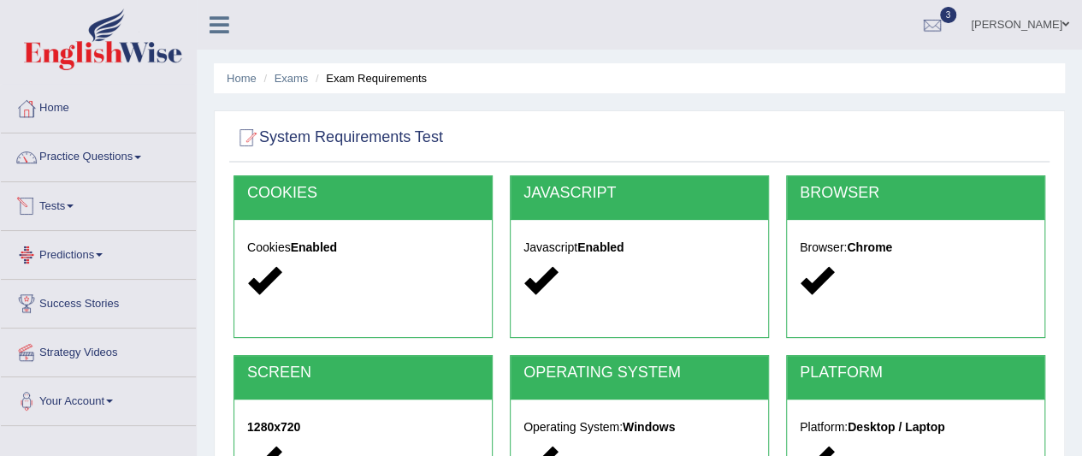
click at [57, 202] on link "Tests" at bounding box center [98, 203] width 195 height 43
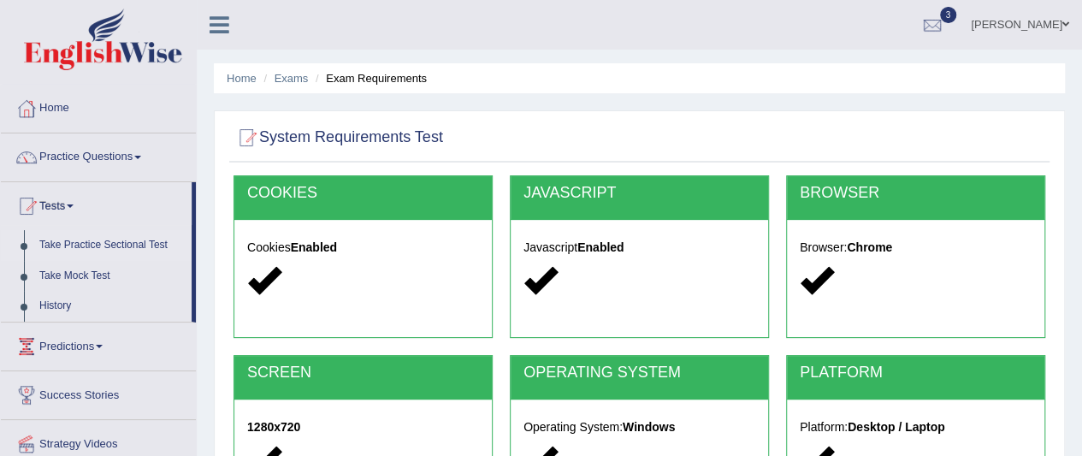
click at [115, 240] on link "Take Practice Sectional Test" at bounding box center [112, 245] width 160 height 31
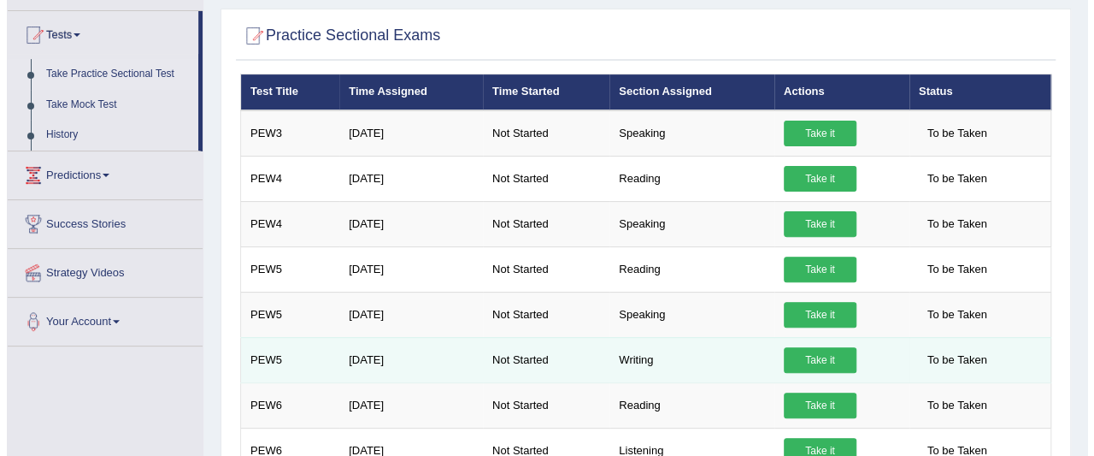
scroll to position [257, 0]
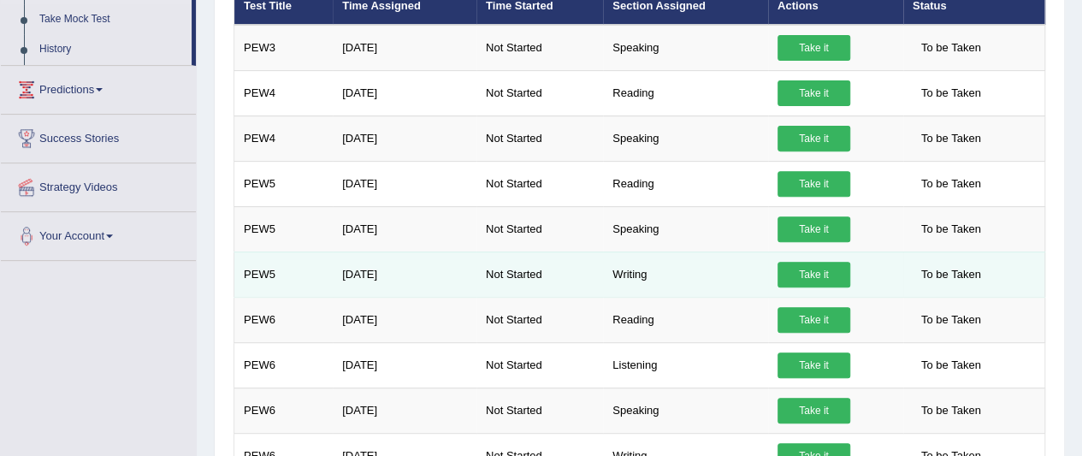
click at [826, 276] on link "Take it" at bounding box center [813, 275] width 73 height 26
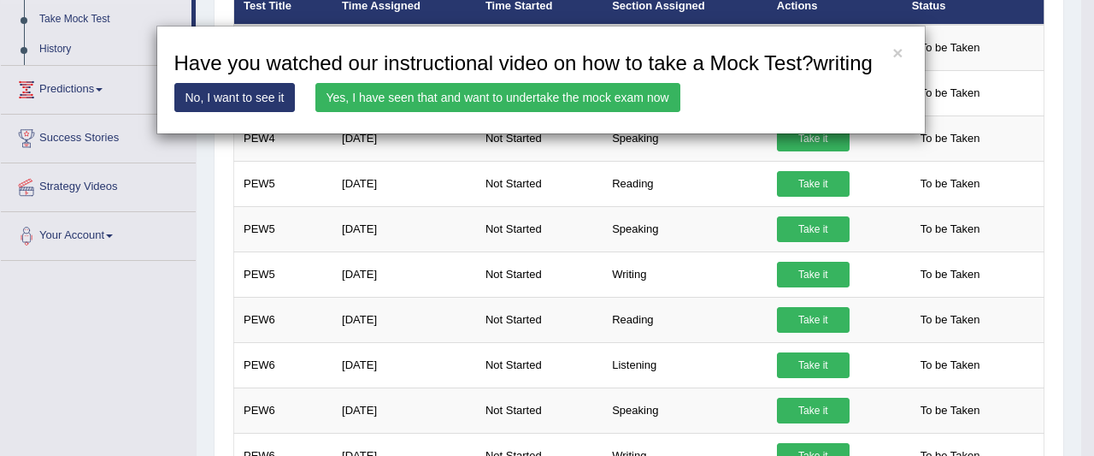
click at [645, 112] on div "× Have you watched our instructional video on how to take a Mock Test?writing N…" at bounding box center [541, 80] width 770 height 109
click at [645, 107] on link "Yes, I have seen that and want to undertake the mock exam now" at bounding box center [498, 97] width 365 height 29
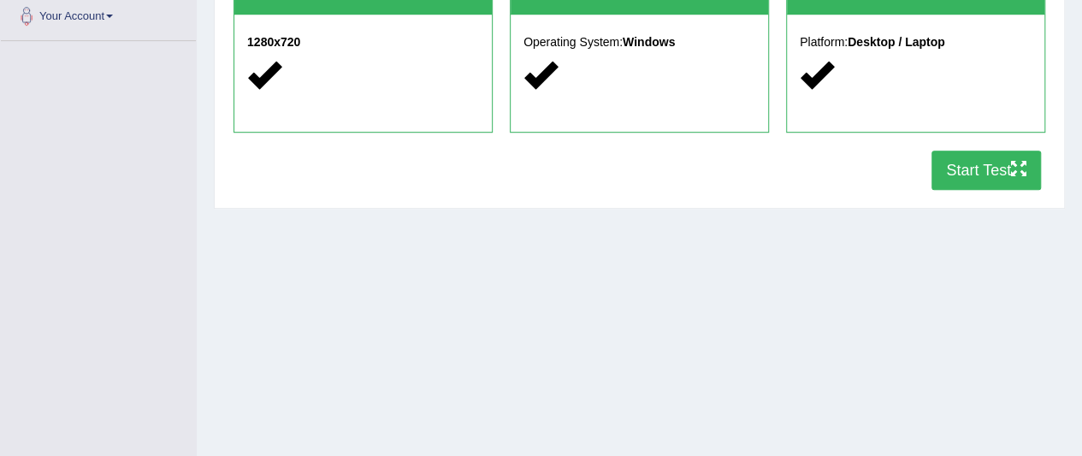
scroll to position [428, 0]
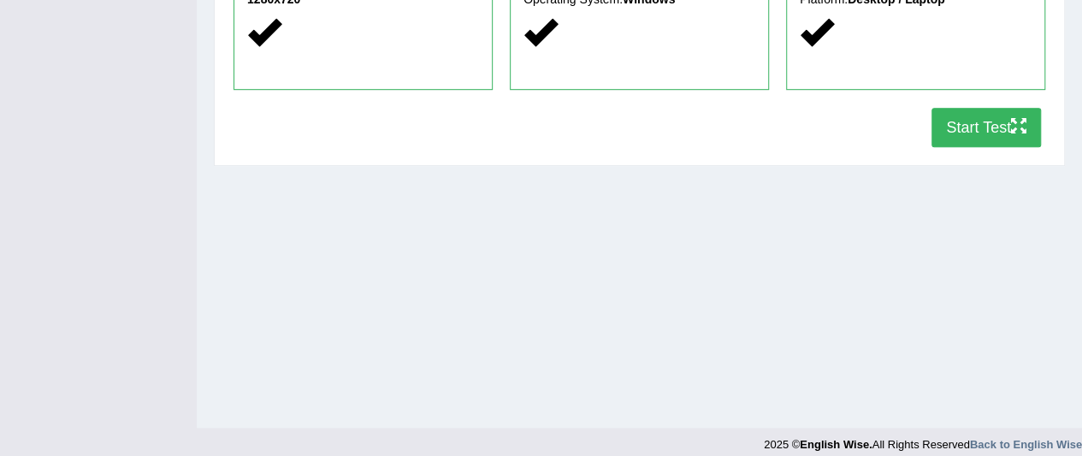
click at [956, 136] on button "Start Test" at bounding box center [985, 127] width 109 height 39
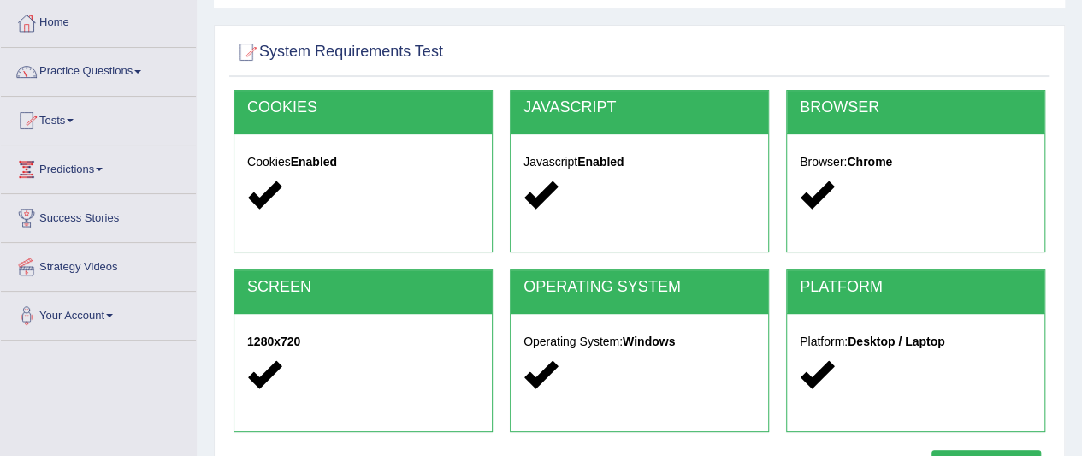
click at [59, 23] on link "Home" at bounding box center [98, 20] width 195 height 43
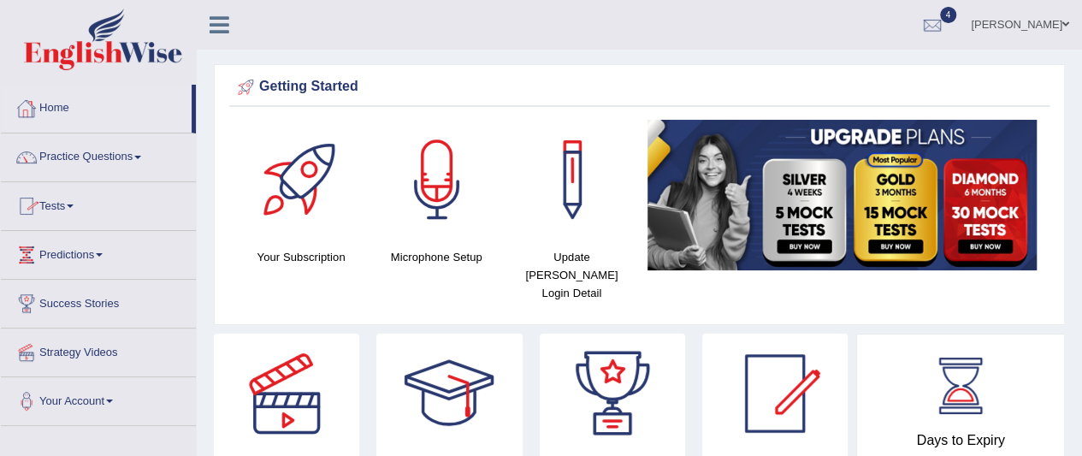
click at [93, 160] on link "Practice Questions" at bounding box center [98, 154] width 195 height 43
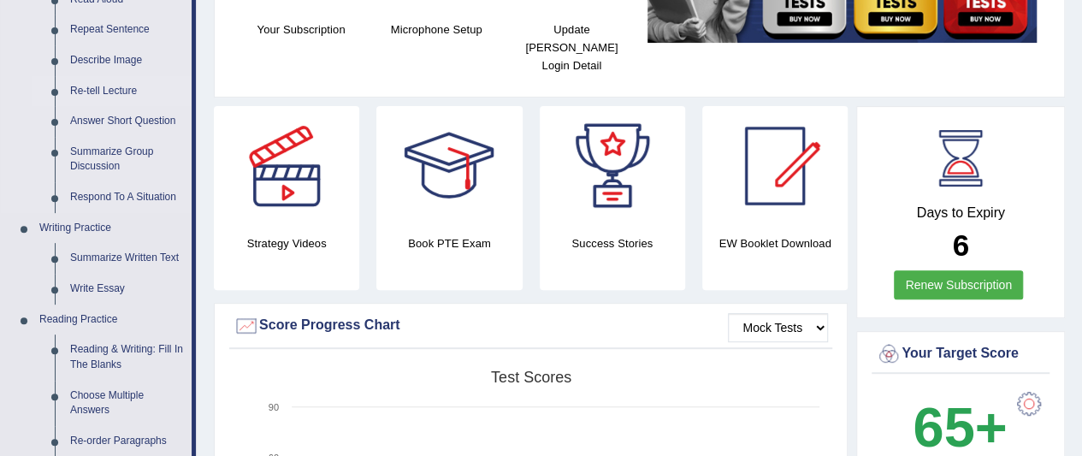
scroll to position [257, 0]
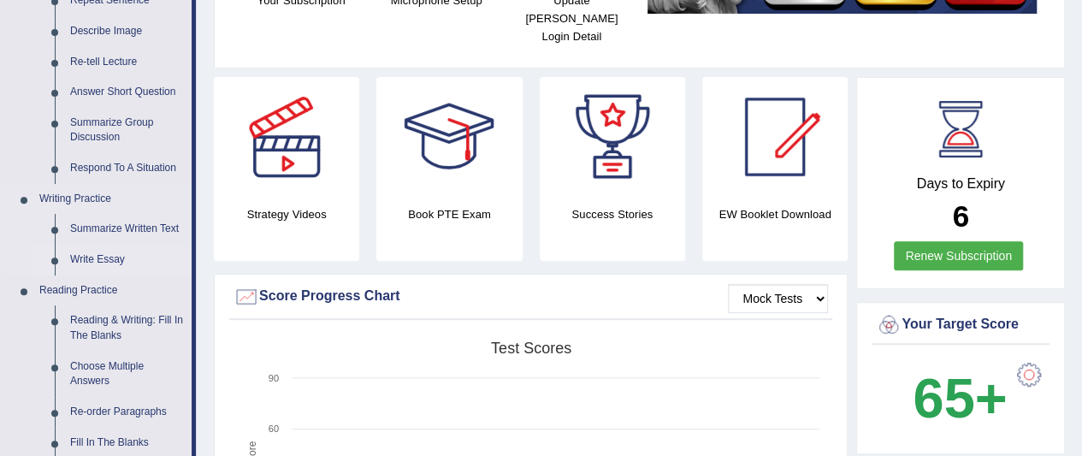
click at [101, 262] on link "Write Essay" at bounding box center [126, 260] width 129 height 31
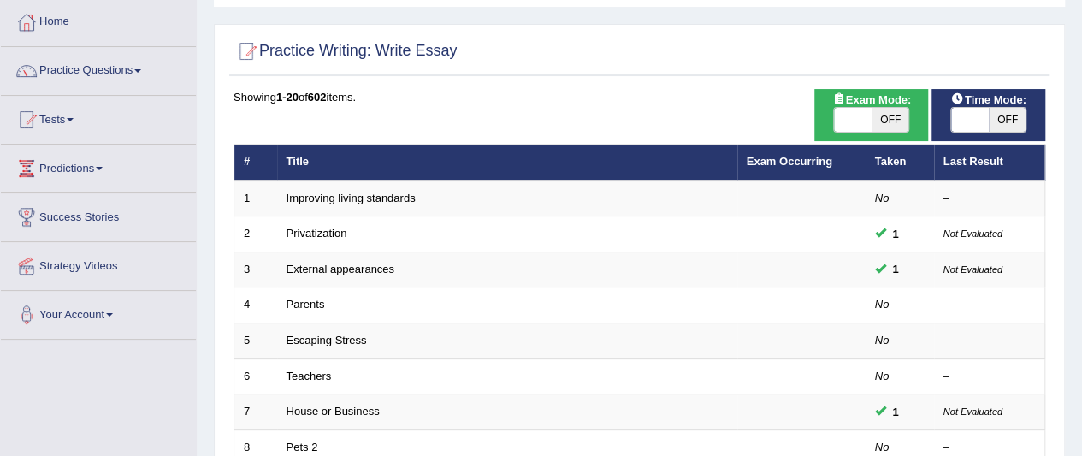
scroll to position [86, 0]
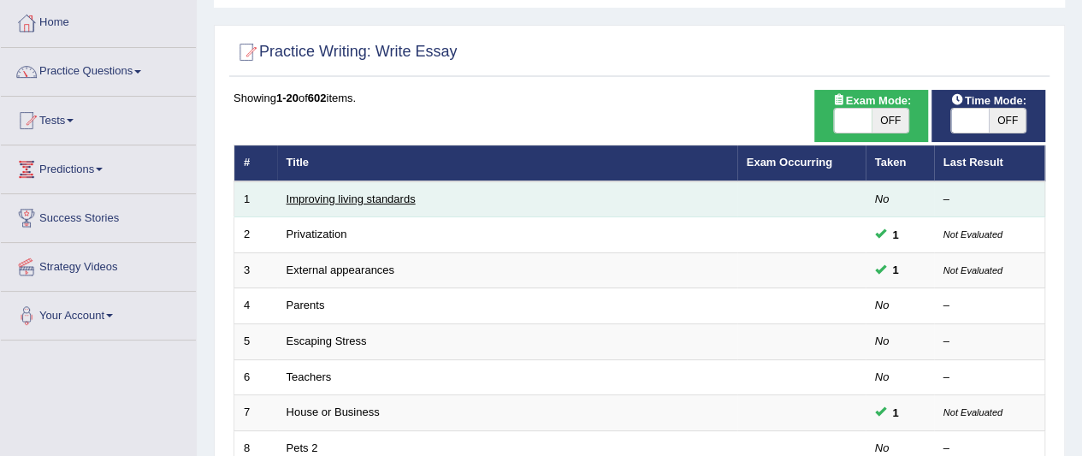
click at [327, 192] on link "Improving living standards" at bounding box center [350, 198] width 129 height 13
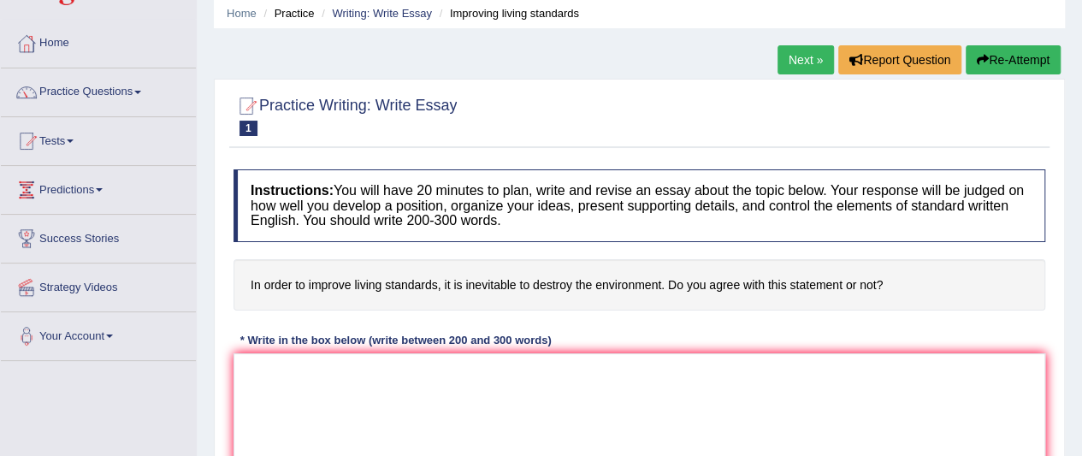
scroll to position [257, 0]
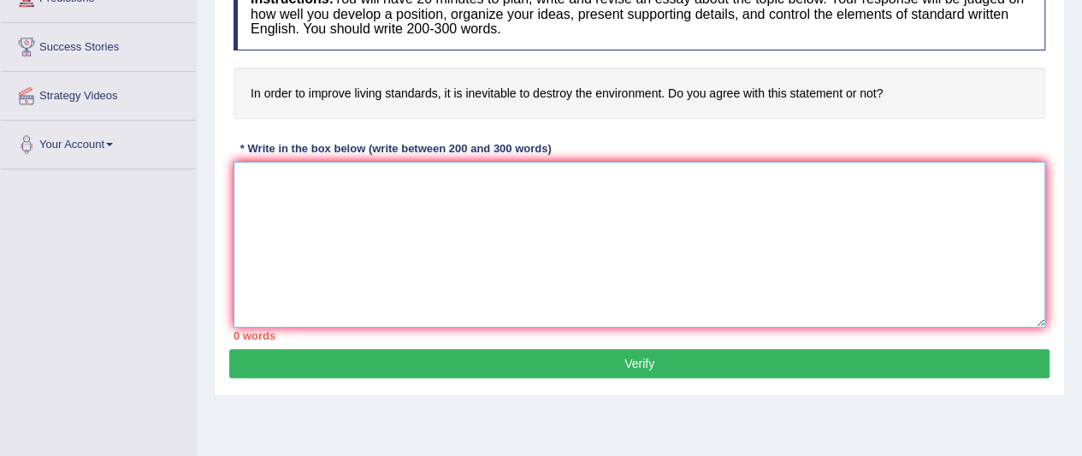
click at [443, 198] on textarea at bounding box center [638, 245] width 811 height 166
type textarea "t"
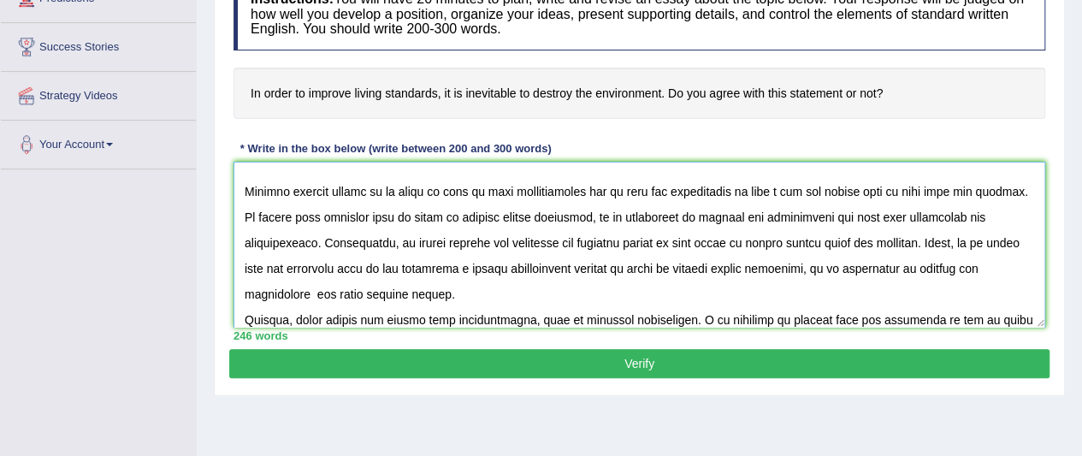
scroll to position [194, 0]
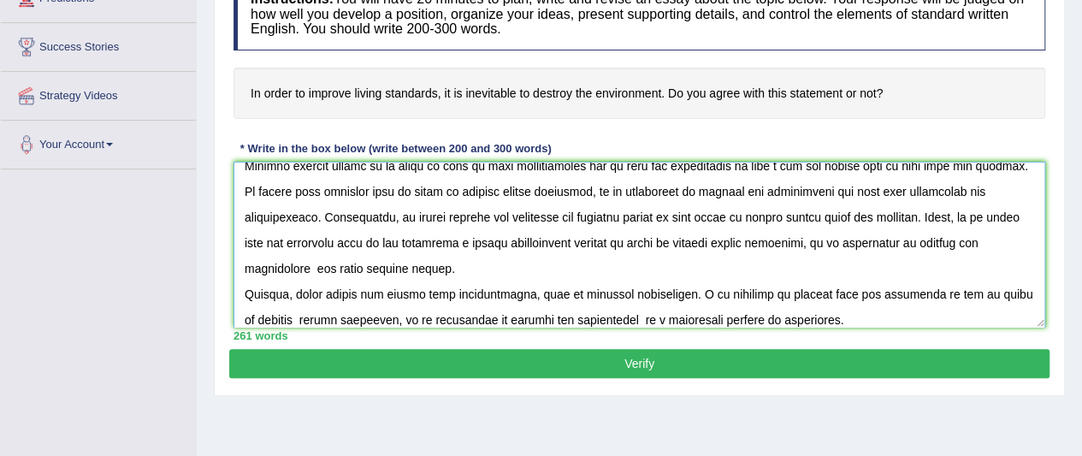
type textarea "These days, the importances of topic is one of serious issue that this has been…"
click at [673, 369] on button "Verify" at bounding box center [639, 363] width 820 height 29
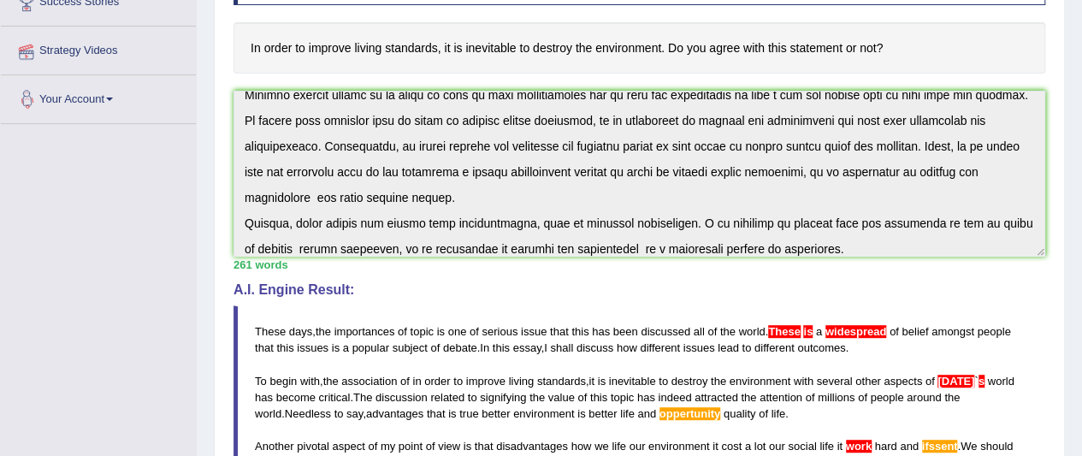
scroll to position [378, 0]
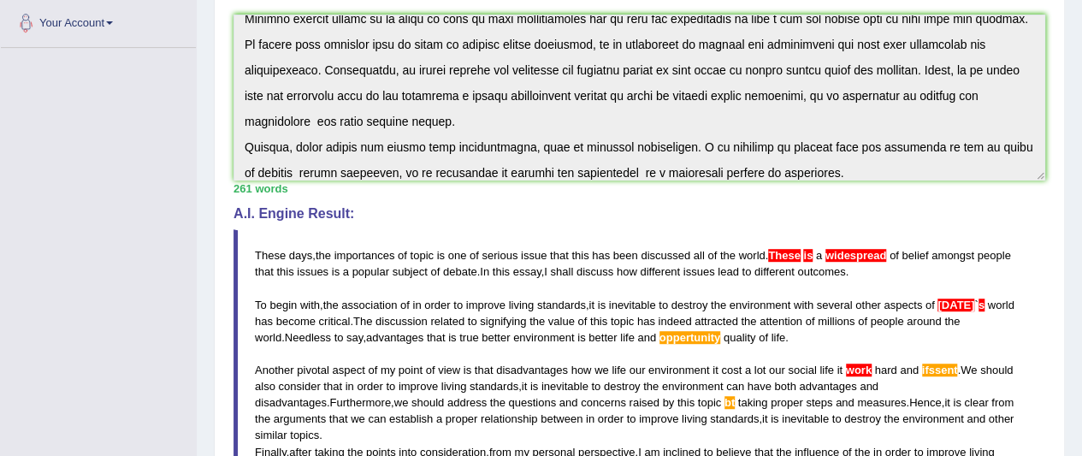
drag, startPoint x: 33, startPoint y: 159, endPoint x: 24, endPoint y: 215, distance: 56.4
click at [24, 218] on div "Toggle navigation Home Practice Questions Speaking Practice Read Aloud Repeat S…" at bounding box center [541, 215] width 1082 height 1187
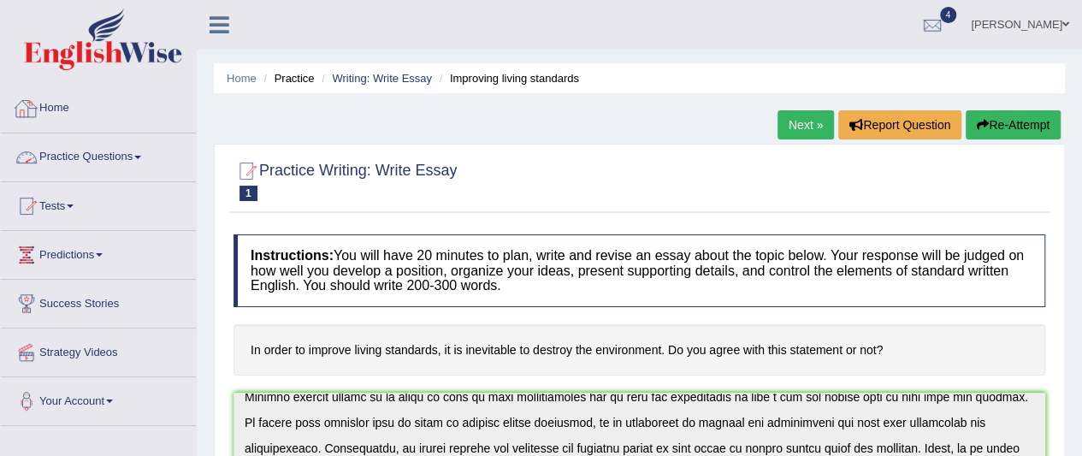
click at [56, 109] on link "Home" at bounding box center [98, 106] width 195 height 43
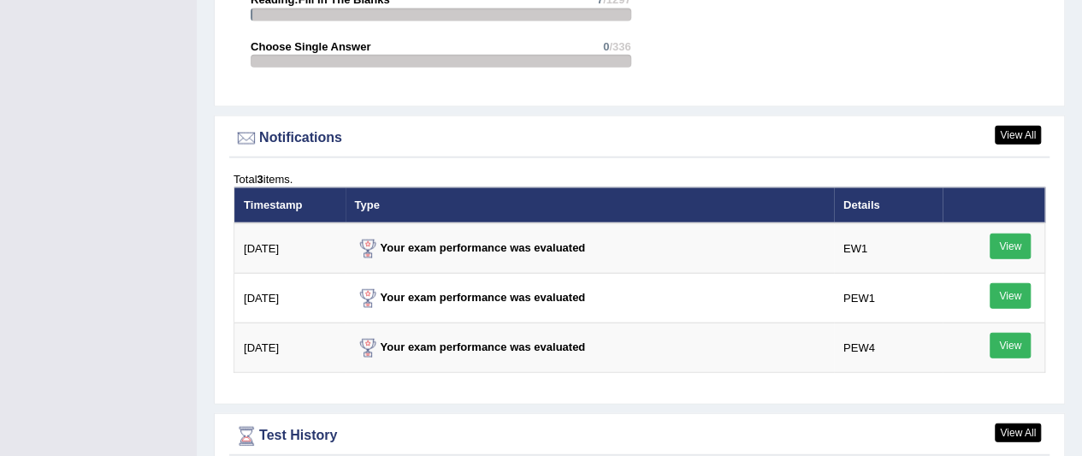
scroll to position [2394, 0]
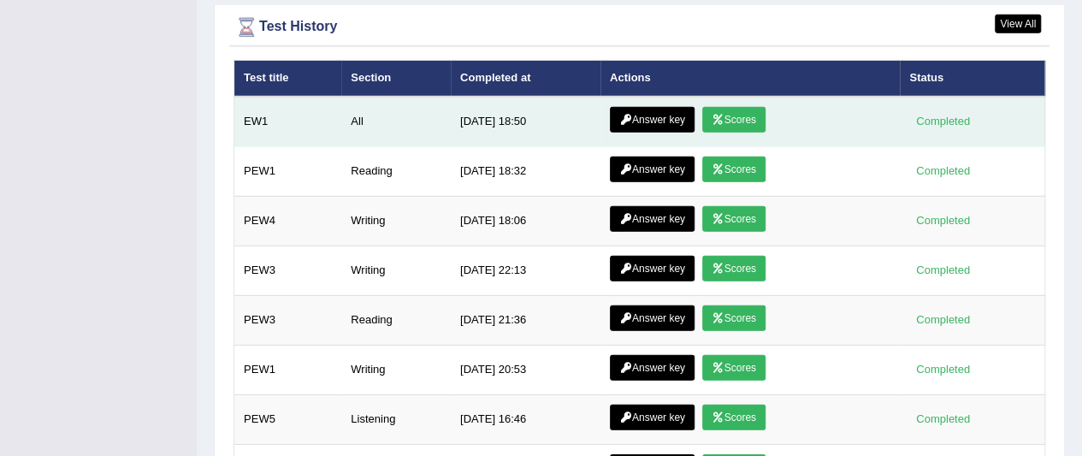
click at [660, 107] on link "Answer key" at bounding box center [652, 120] width 85 height 26
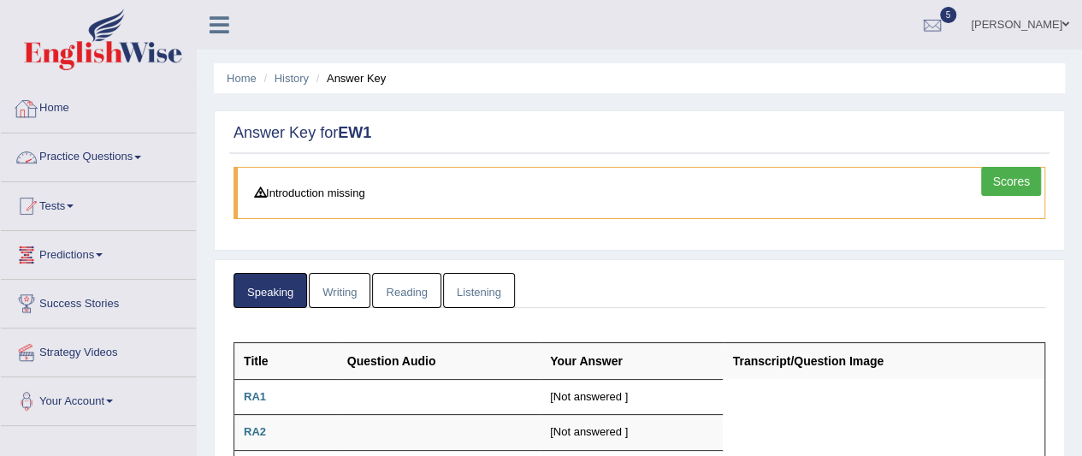
click at [56, 120] on link "Home" at bounding box center [98, 106] width 195 height 43
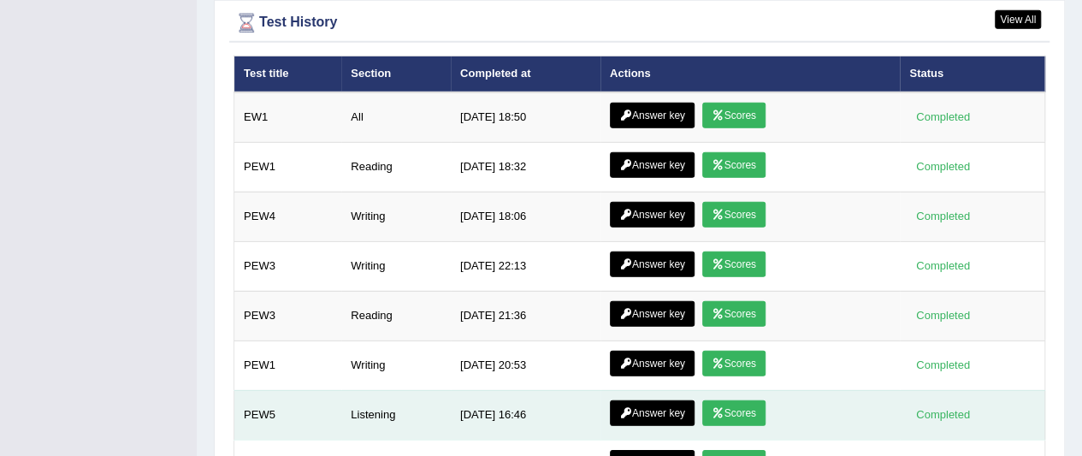
scroll to position [2396, 0]
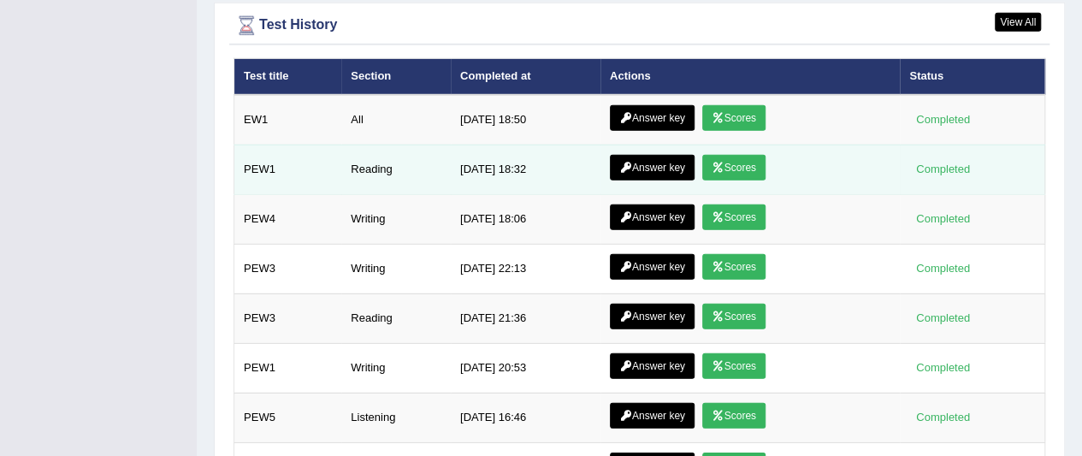
click at [723, 155] on link "Scores" at bounding box center [733, 168] width 63 height 26
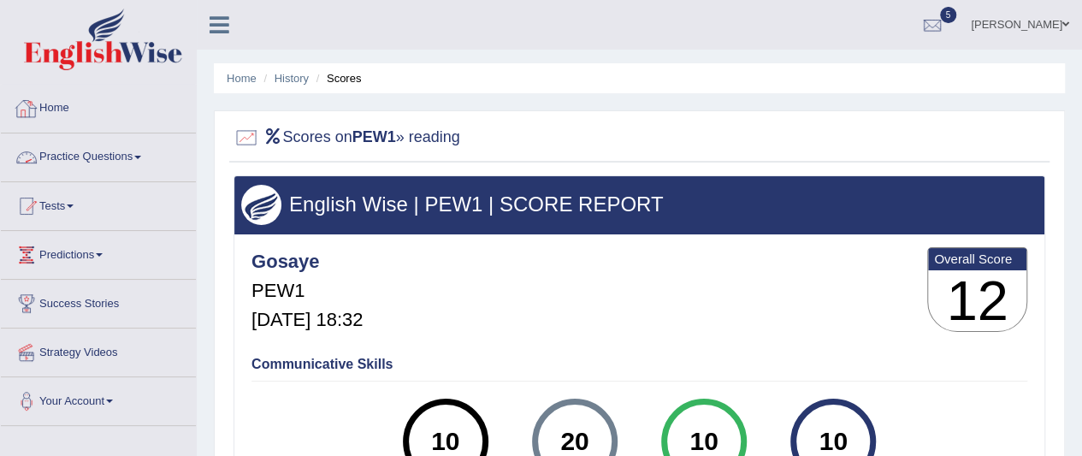
click at [48, 108] on link "Home" at bounding box center [98, 106] width 195 height 43
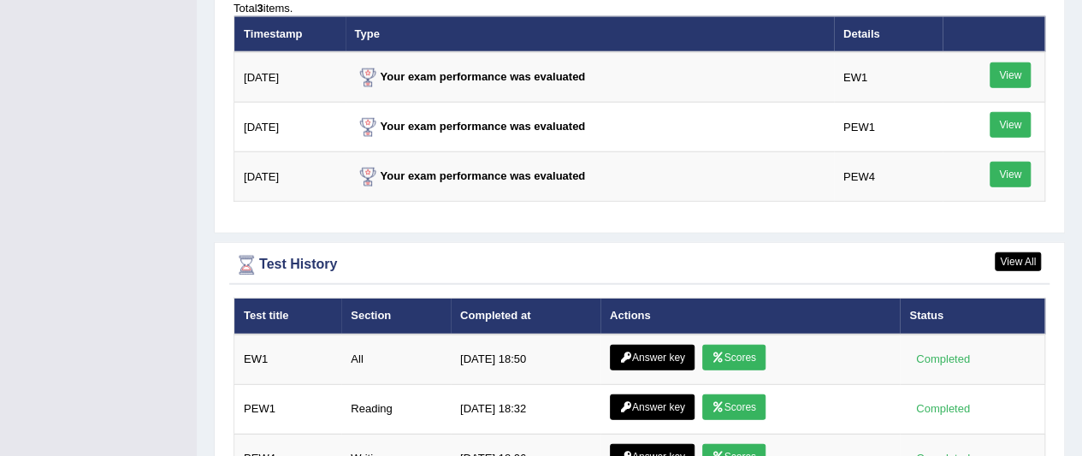
scroll to position [2394, 0]
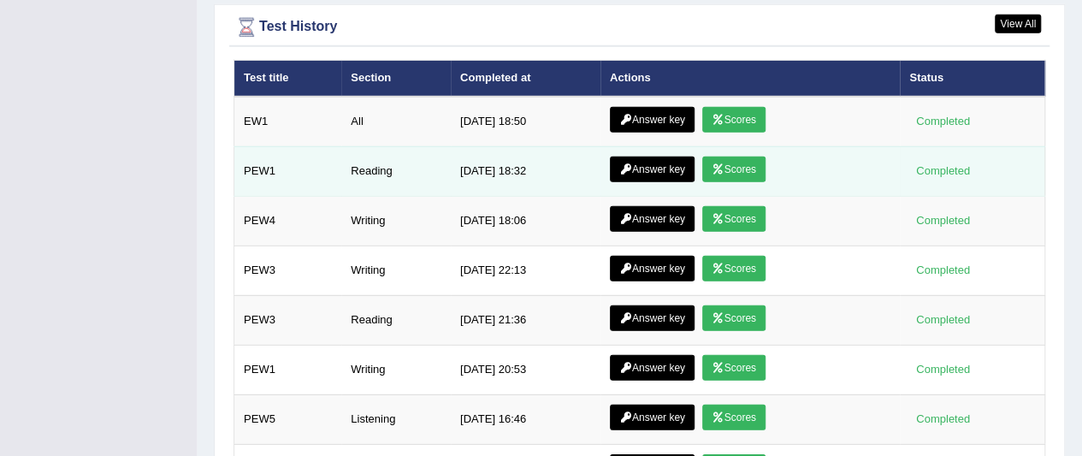
click at [662, 156] on link "Answer key" at bounding box center [652, 169] width 85 height 26
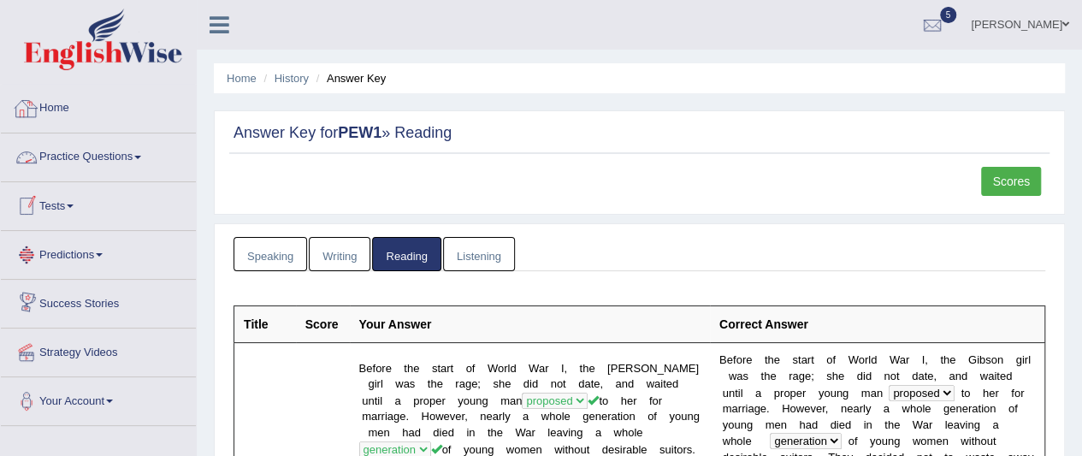
click at [62, 105] on link "Home" at bounding box center [98, 106] width 195 height 43
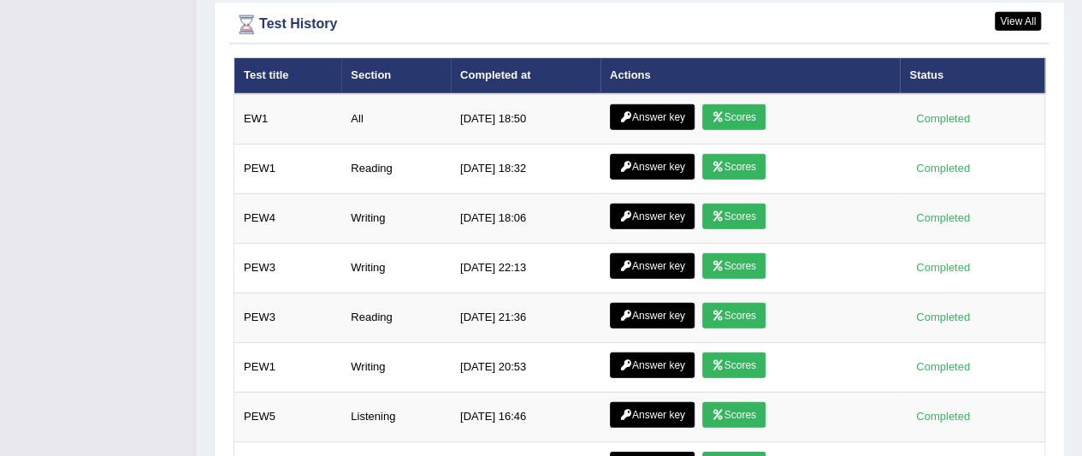
scroll to position [2394, 0]
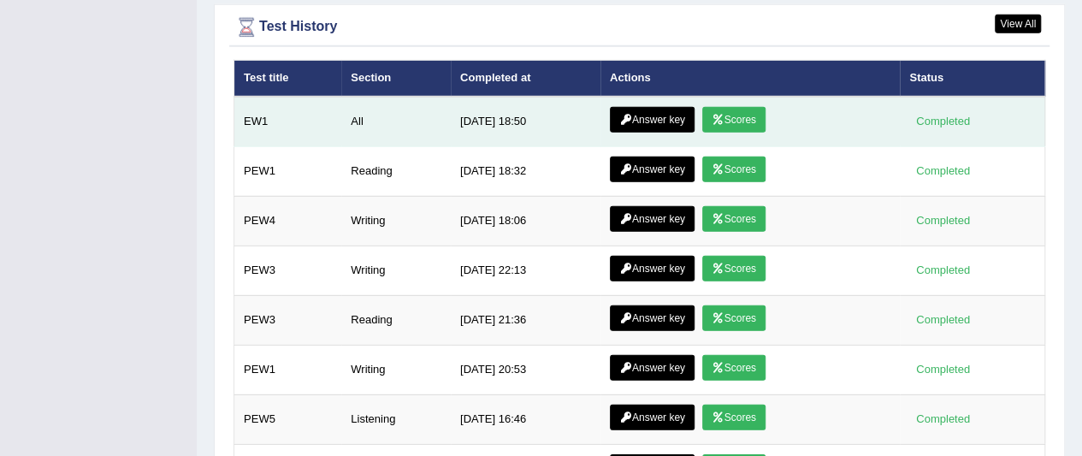
click at [711, 115] on icon at bounding box center [717, 120] width 13 height 10
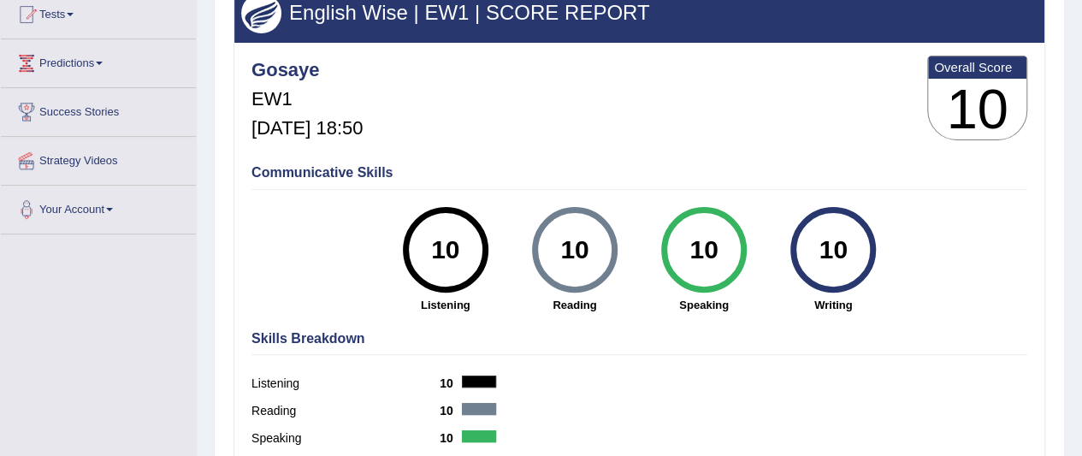
scroll to position [86, 0]
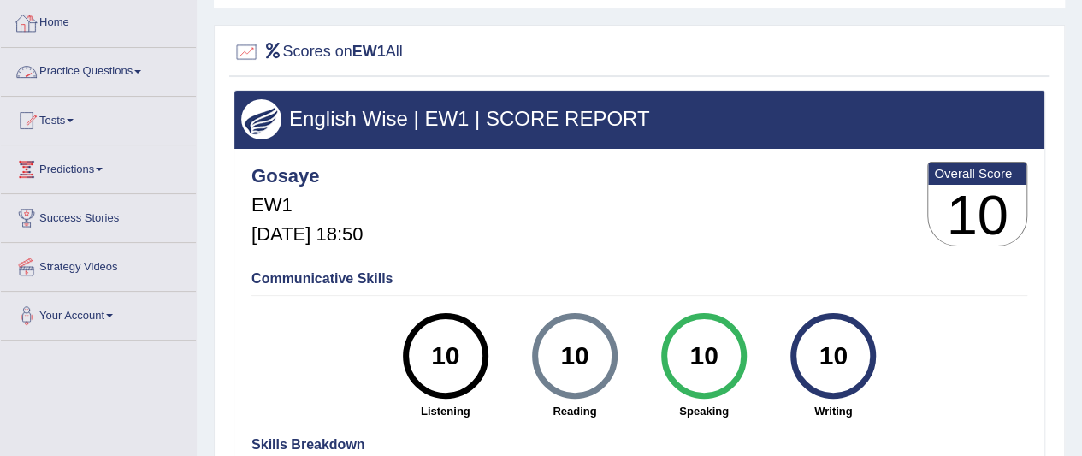
click at [51, 28] on link "Home" at bounding box center [98, 20] width 195 height 43
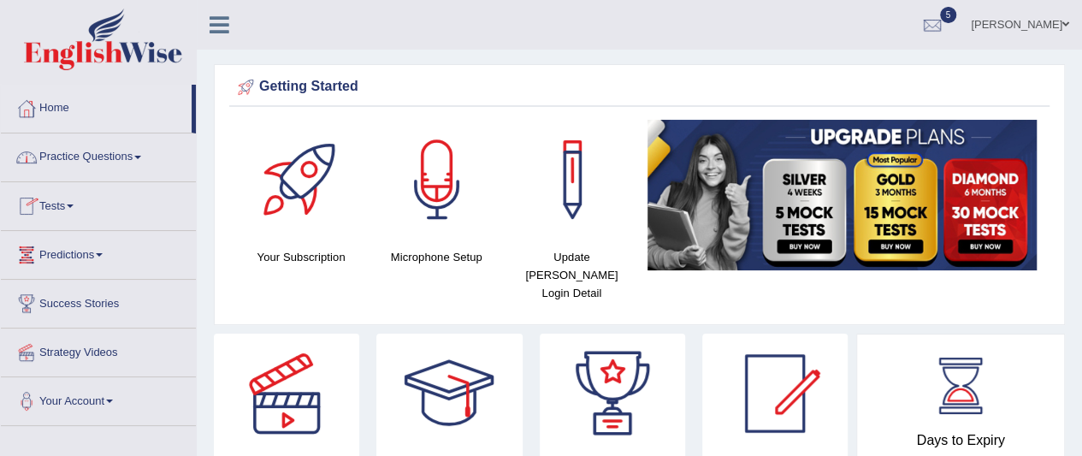
click at [75, 151] on link "Practice Questions" at bounding box center [98, 154] width 195 height 43
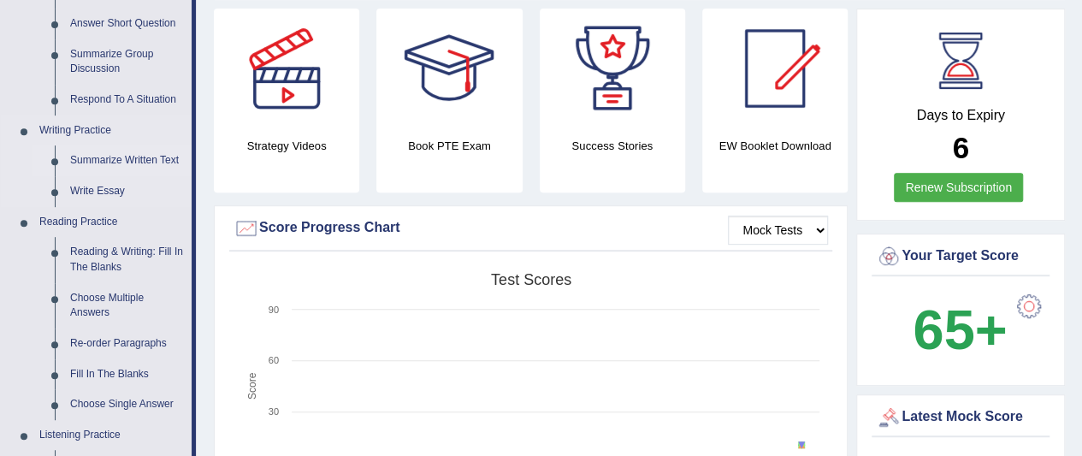
scroll to position [342, 0]
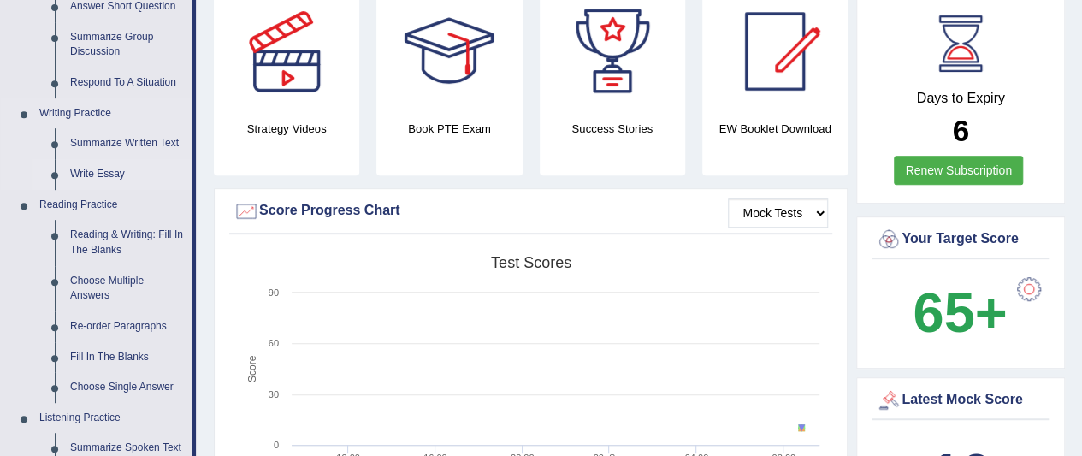
click at [89, 175] on link "Write Essay" at bounding box center [126, 174] width 129 height 31
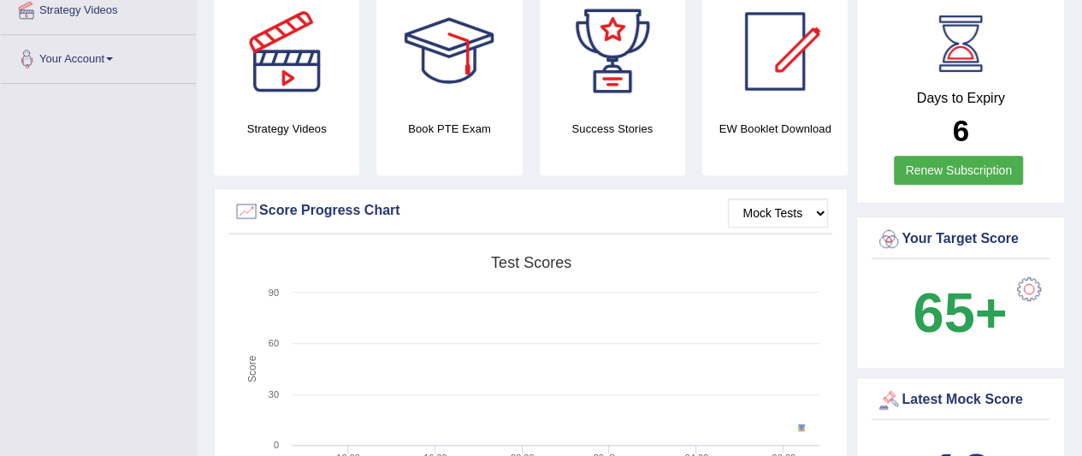
scroll to position [368, 0]
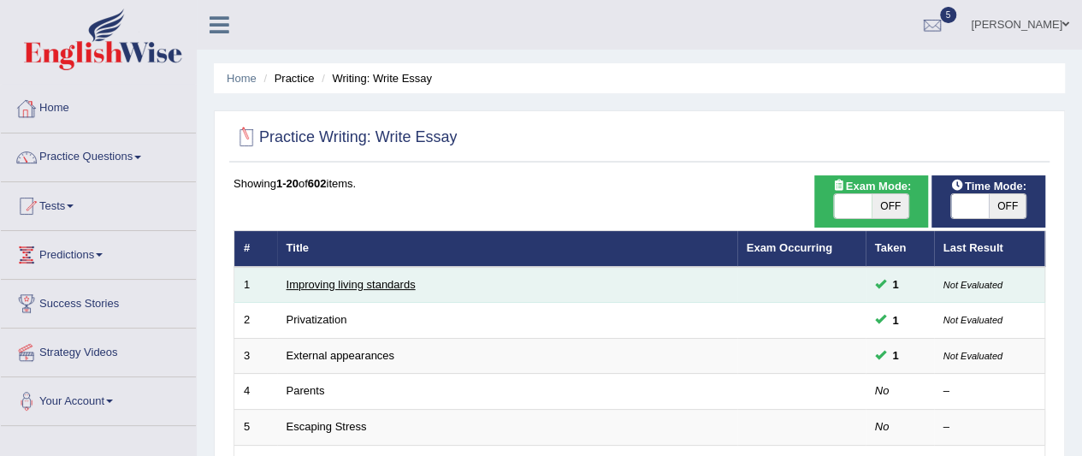
click at [298, 286] on link "Improving living standards" at bounding box center [350, 284] width 129 height 13
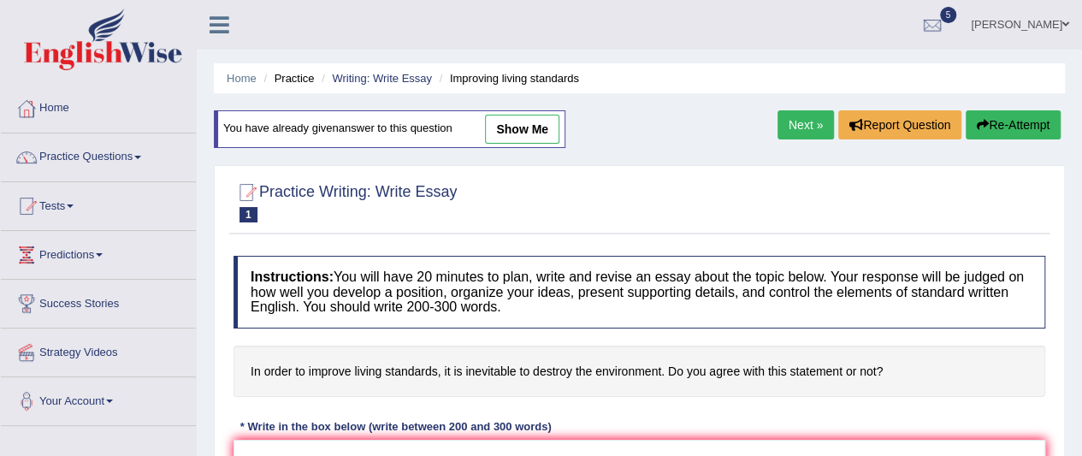
click at [520, 121] on link "show me" at bounding box center [522, 129] width 74 height 29
type textarea "These days, the importances of topic is one of serious issue that this has been…"
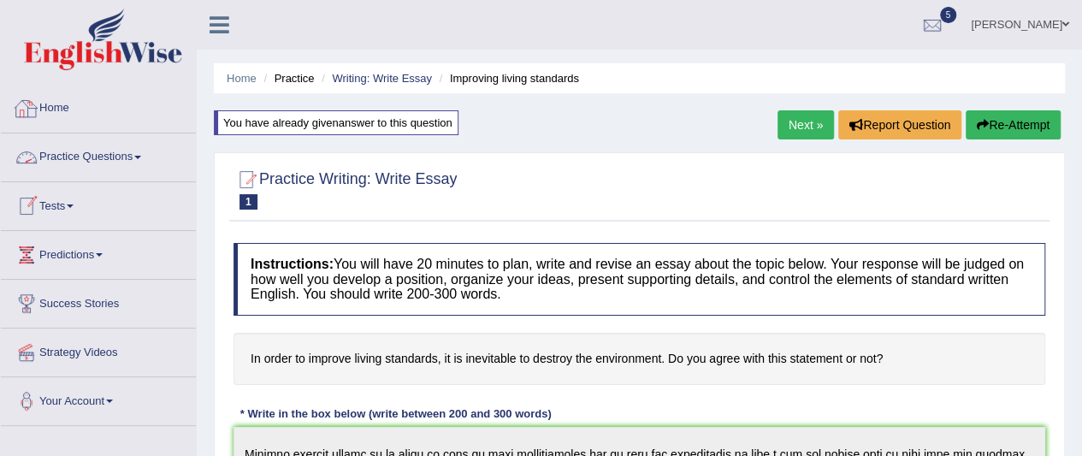
click at [65, 114] on link "Home" at bounding box center [98, 106] width 195 height 43
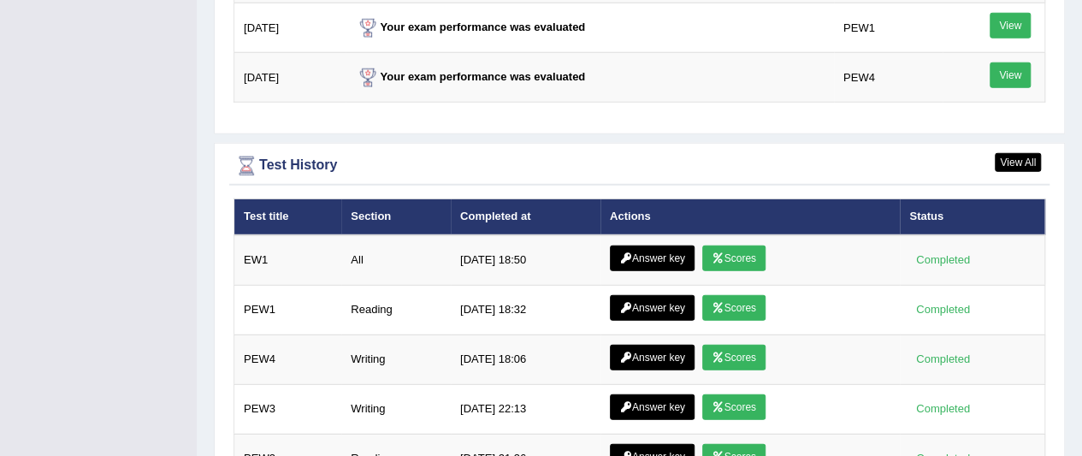
scroll to position [2394, 0]
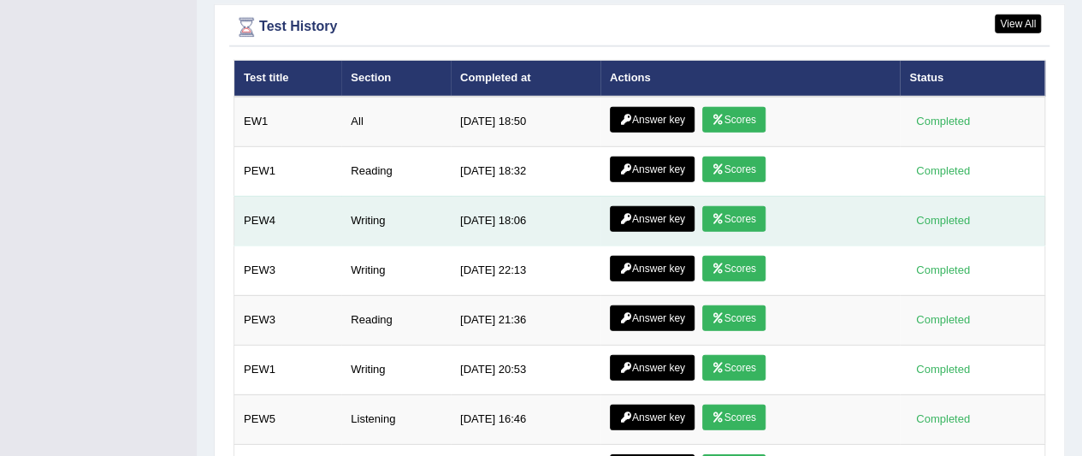
click at [706, 206] on link "Scores" at bounding box center [733, 219] width 63 height 26
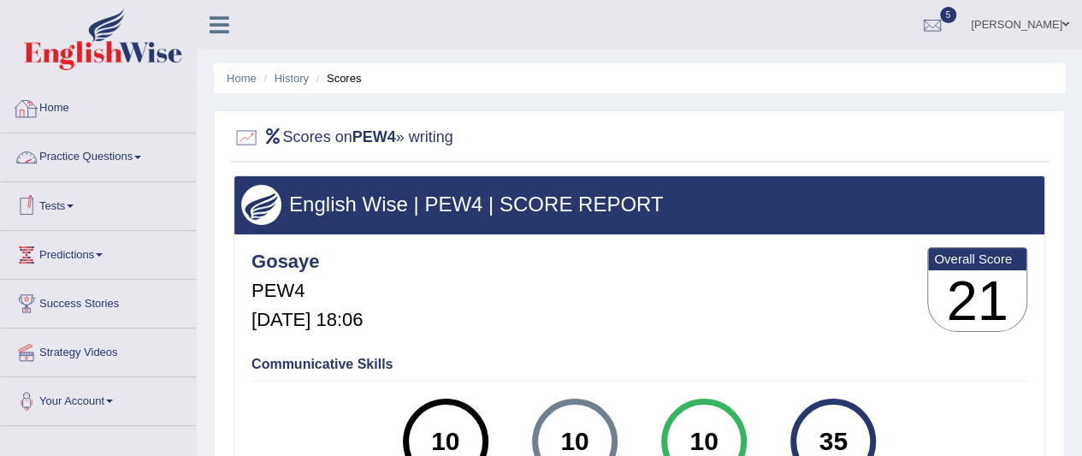
click at [76, 112] on link "Home" at bounding box center [98, 106] width 195 height 43
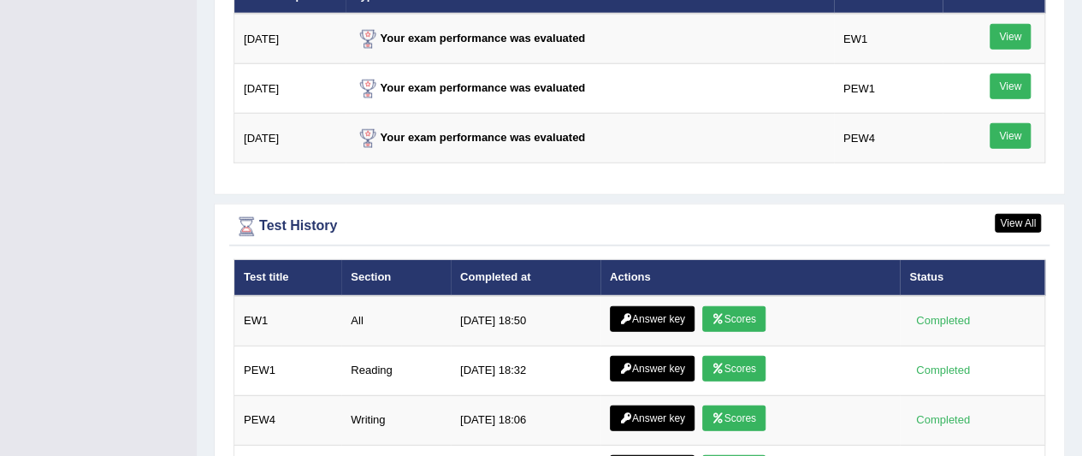
scroll to position [2309, 0]
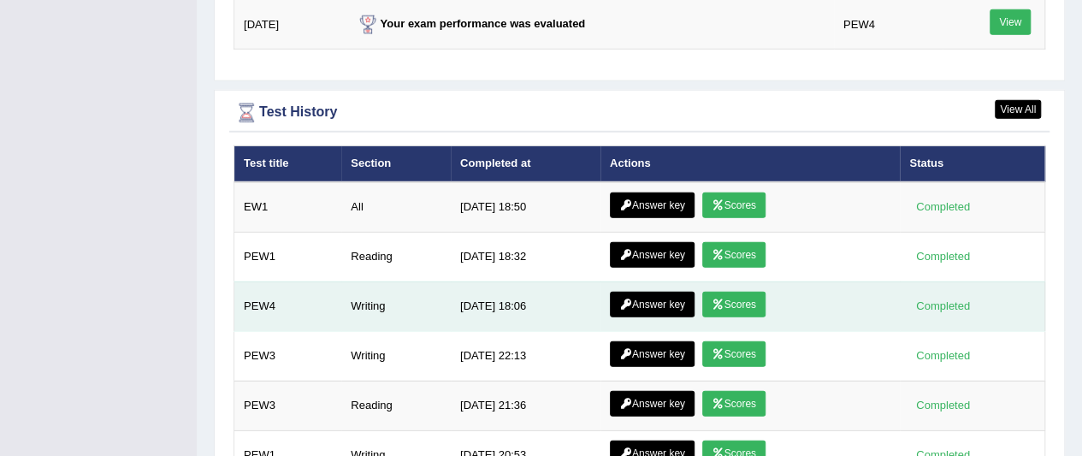
click at [652, 292] on link "Answer key" at bounding box center [652, 305] width 85 height 26
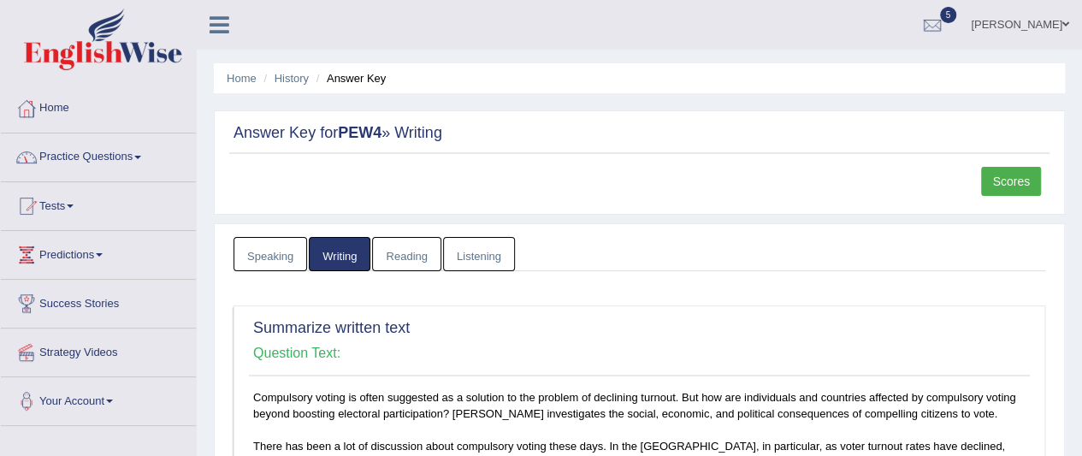
click at [36, 107] on div at bounding box center [27, 109] width 26 height 26
